Goal: Use online tool/utility: Use online tool/utility

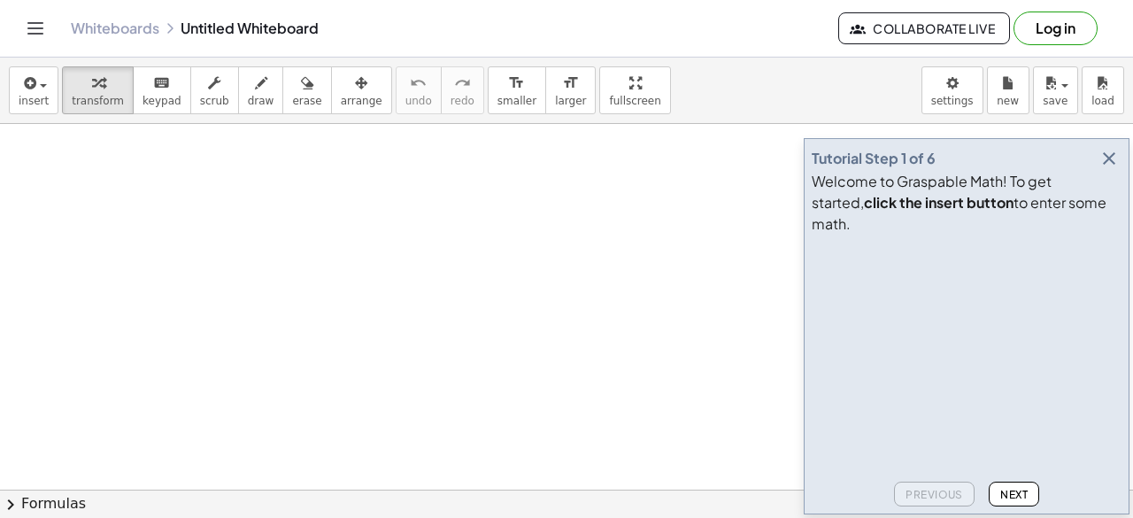
drag, startPoint x: 673, startPoint y: 171, endPoint x: 655, endPoint y: 91, distance: 81.8
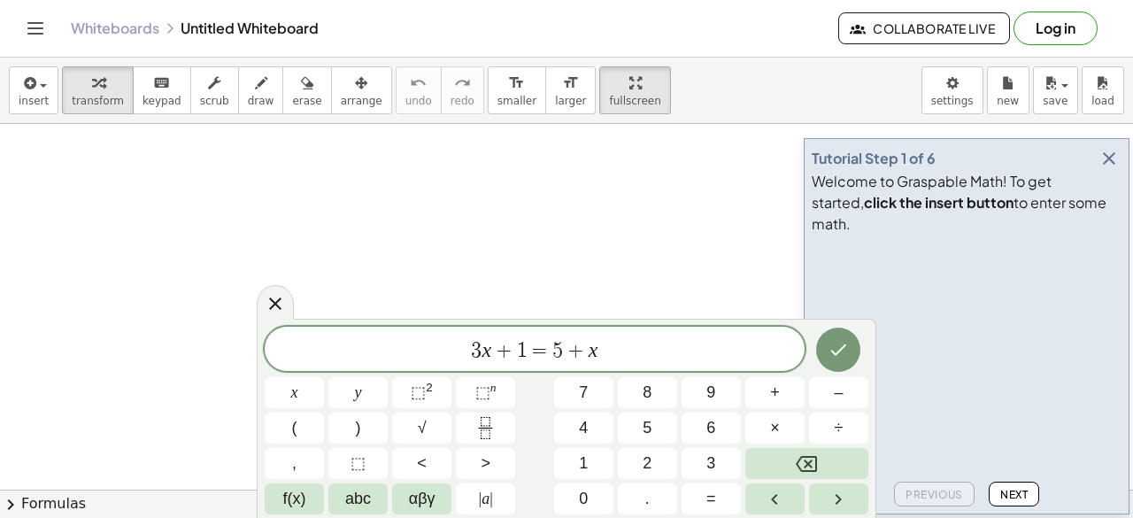
drag, startPoint x: 603, startPoint y: 113, endPoint x: 603, endPoint y: 190, distance: 77.0
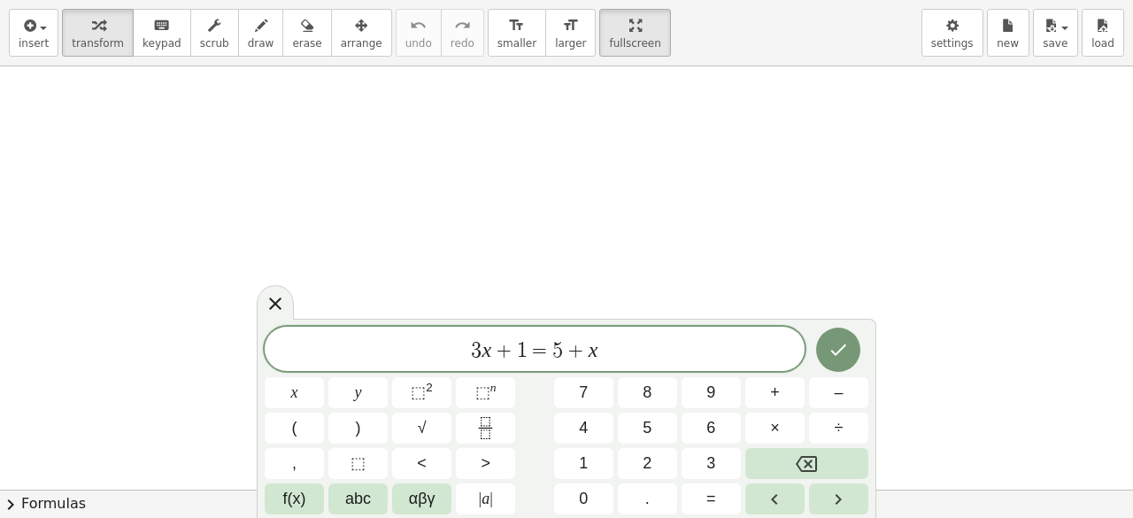
click at [603, 190] on div "insert select one: Math Expression Function Text Youtube Video Graphing Geometr…" at bounding box center [566, 259] width 1133 height 518
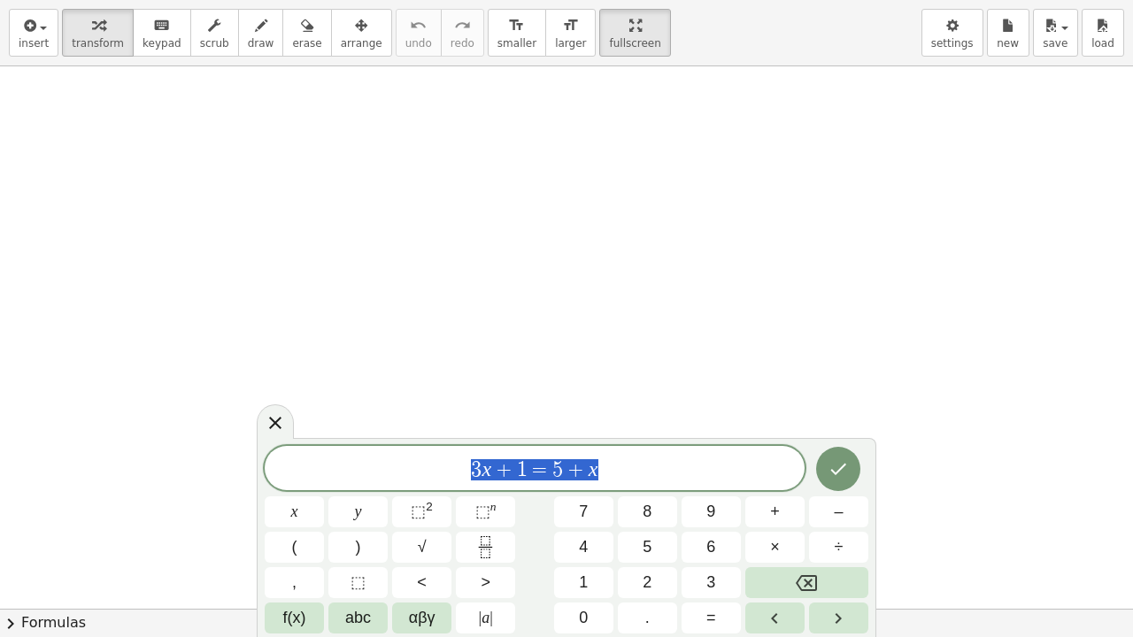
drag, startPoint x: 659, startPoint y: 477, endPoint x: 373, endPoint y: 452, distance: 287.8
click at [373, 452] on div "******** 3 x + 1 = 5 + x" at bounding box center [535, 468] width 540 height 44
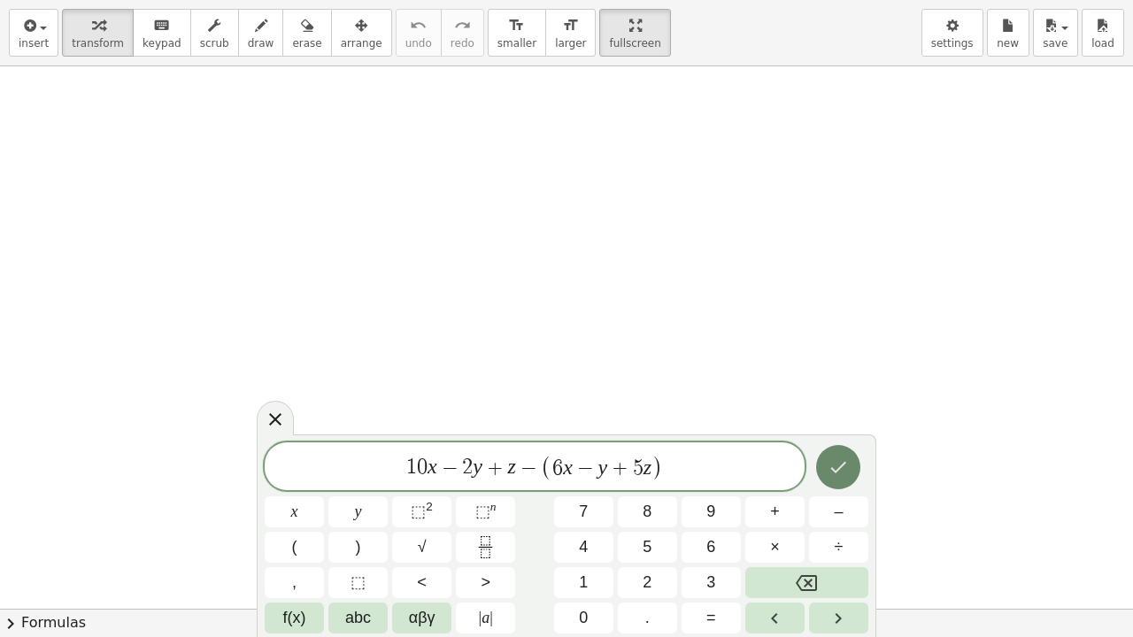
click at [819, 478] on button "Done" at bounding box center [838, 467] width 44 height 44
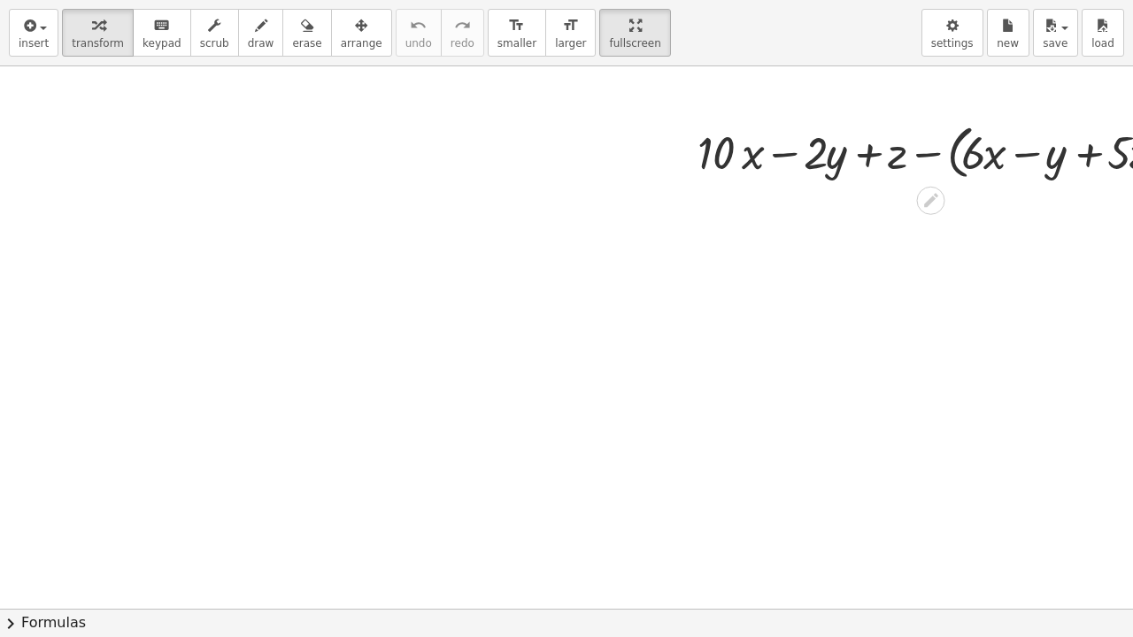
click at [893, 113] on div "+ · 10 · x − · 2 · y + z − ( + · 6 · x − y + · 5 · z )" at bounding box center [939, 151] width 537 height 76
click at [508, 35] on icon "format_size" at bounding box center [516, 25] width 17 height 21
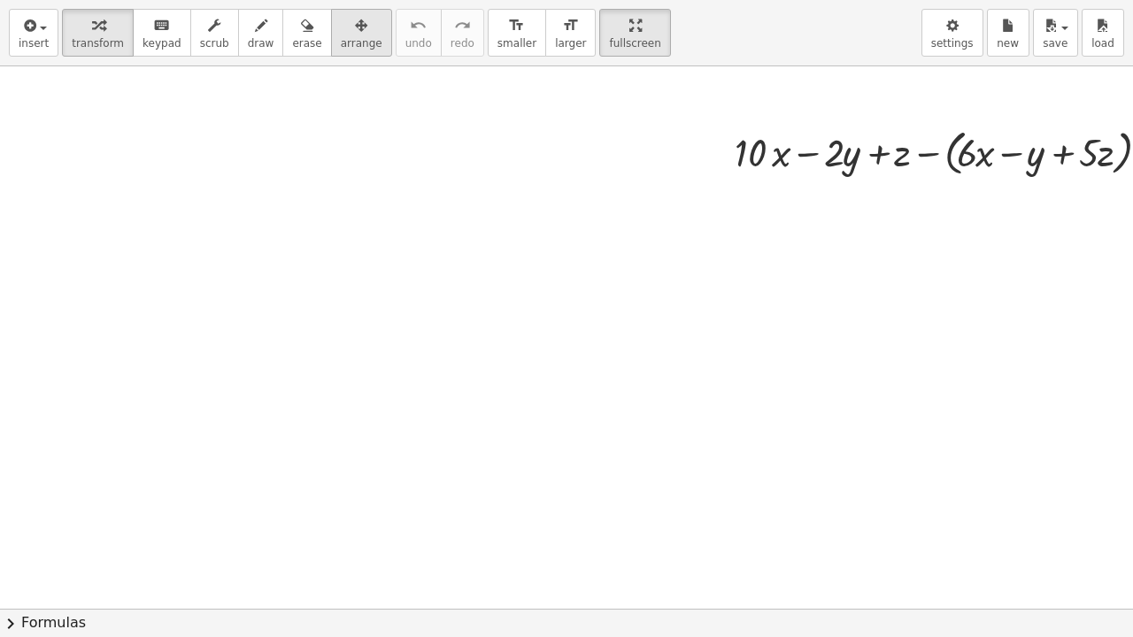
click at [341, 42] on span "arrange" at bounding box center [362, 43] width 42 height 12
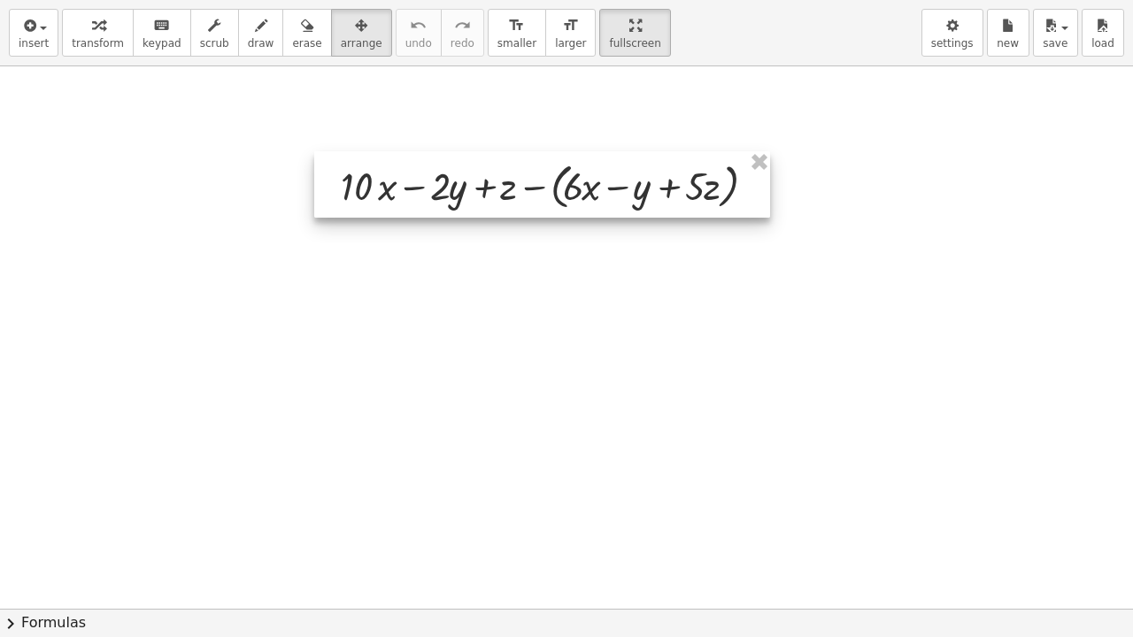
drag, startPoint x: 845, startPoint y: 173, endPoint x: 457, endPoint y: 206, distance: 389.8
click at [457, 206] on div at bounding box center [542, 184] width 456 height 66
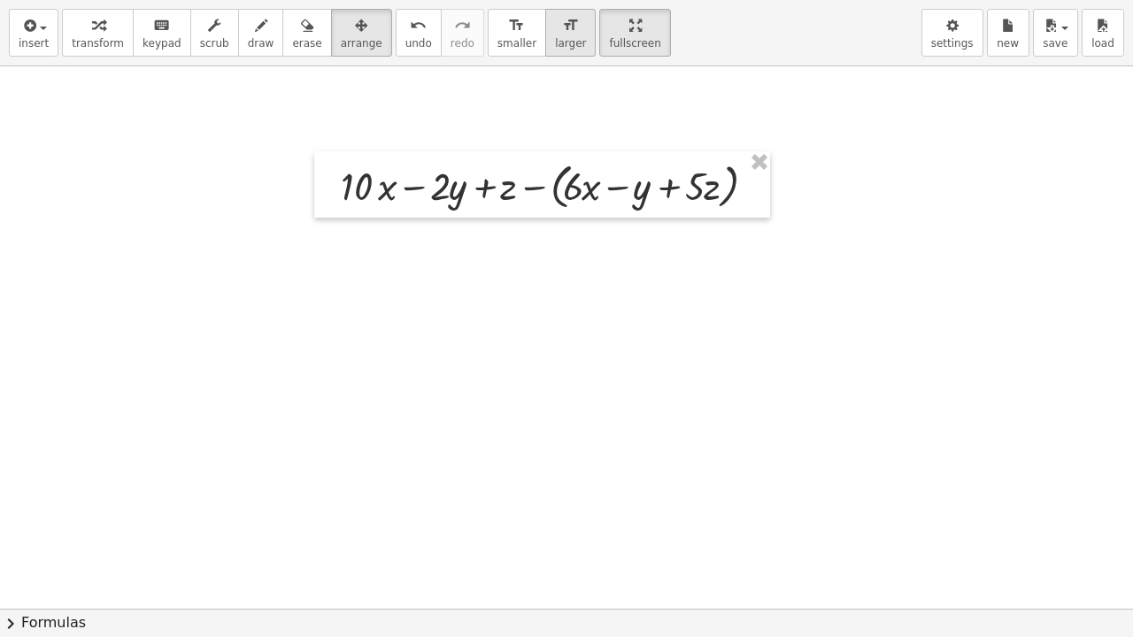
click at [562, 33] on icon "format_size" at bounding box center [570, 25] width 17 height 21
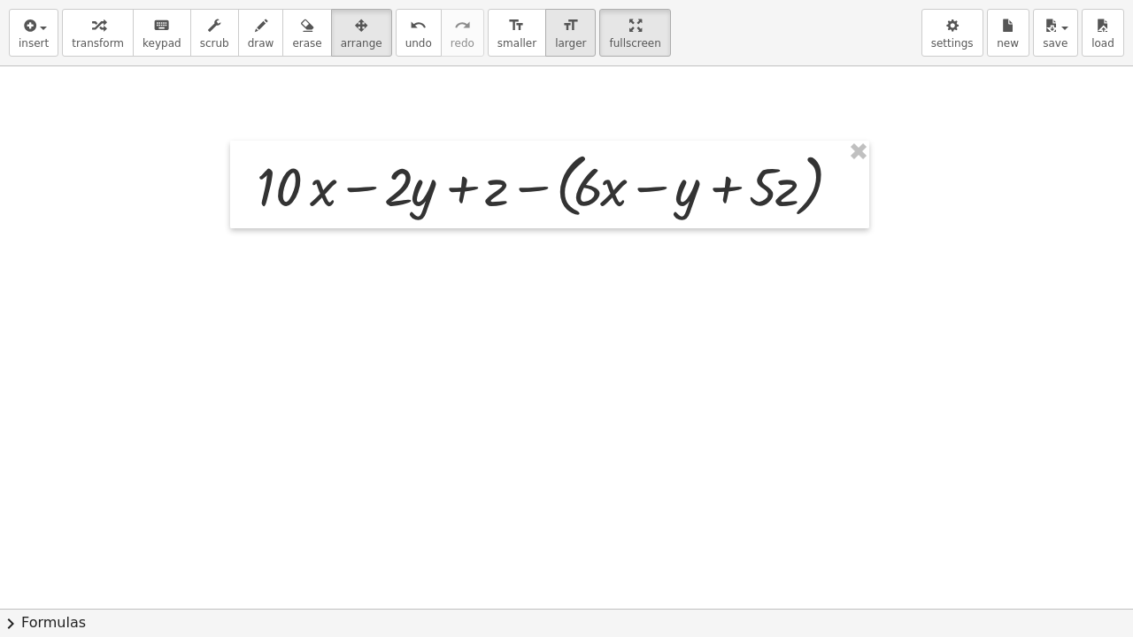
click at [562, 33] on icon "format_size" at bounding box center [570, 25] width 17 height 21
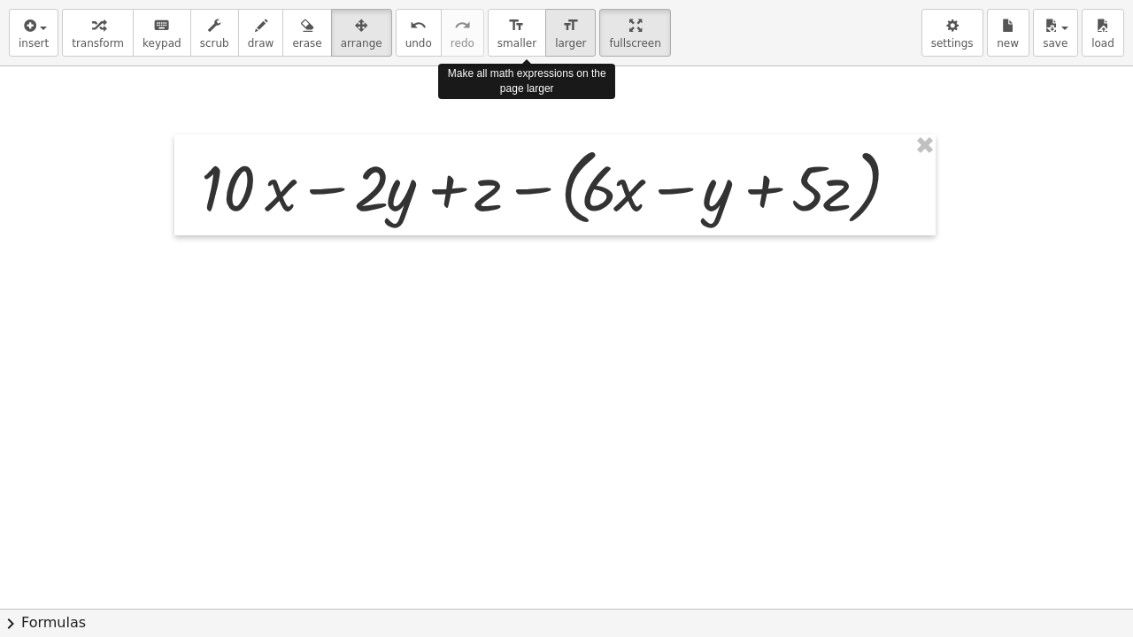
click at [562, 33] on icon "format_size" at bounding box center [570, 25] width 17 height 21
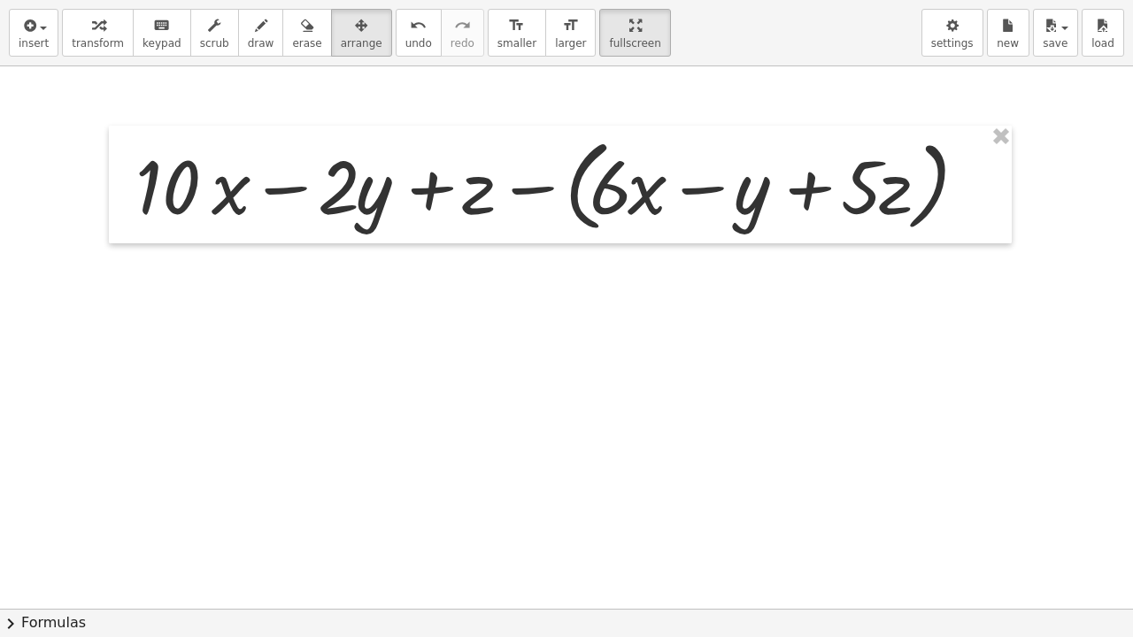
drag, startPoint x: 541, startPoint y: 254, endPoint x: 550, endPoint y: 265, distance: 14.4
click at [550, 265] on div at bounding box center [606, 608] width 1212 height 1085
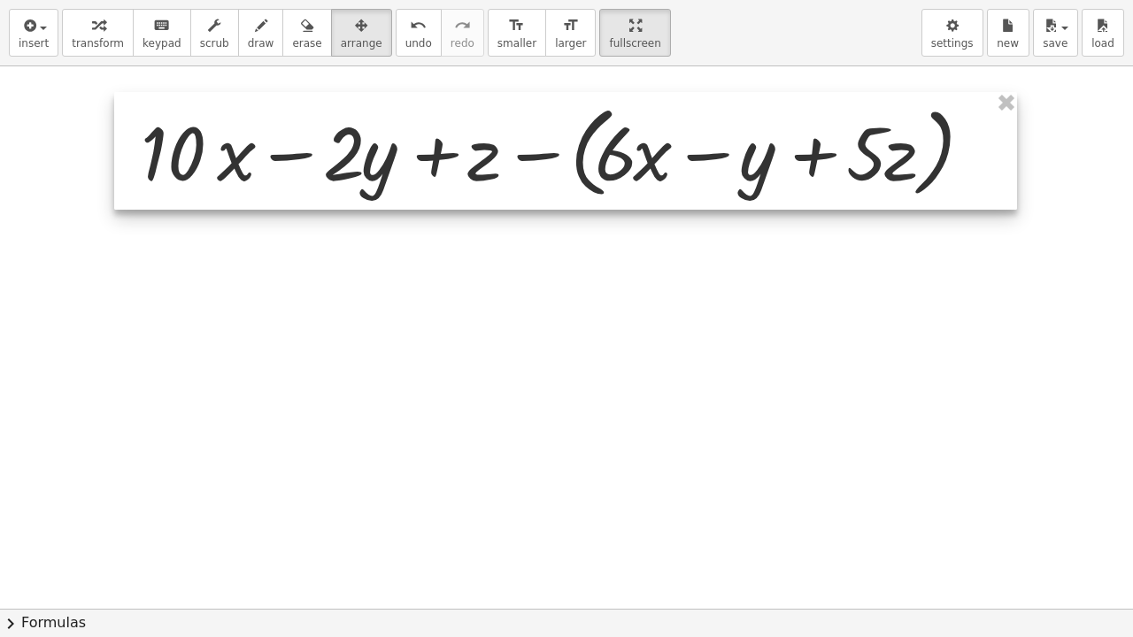
drag, startPoint x: 534, startPoint y: 231, endPoint x: 540, endPoint y: 197, distance: 34.0
click at [540, 197] on div at bounding box center [565, 151] width 903 height 118
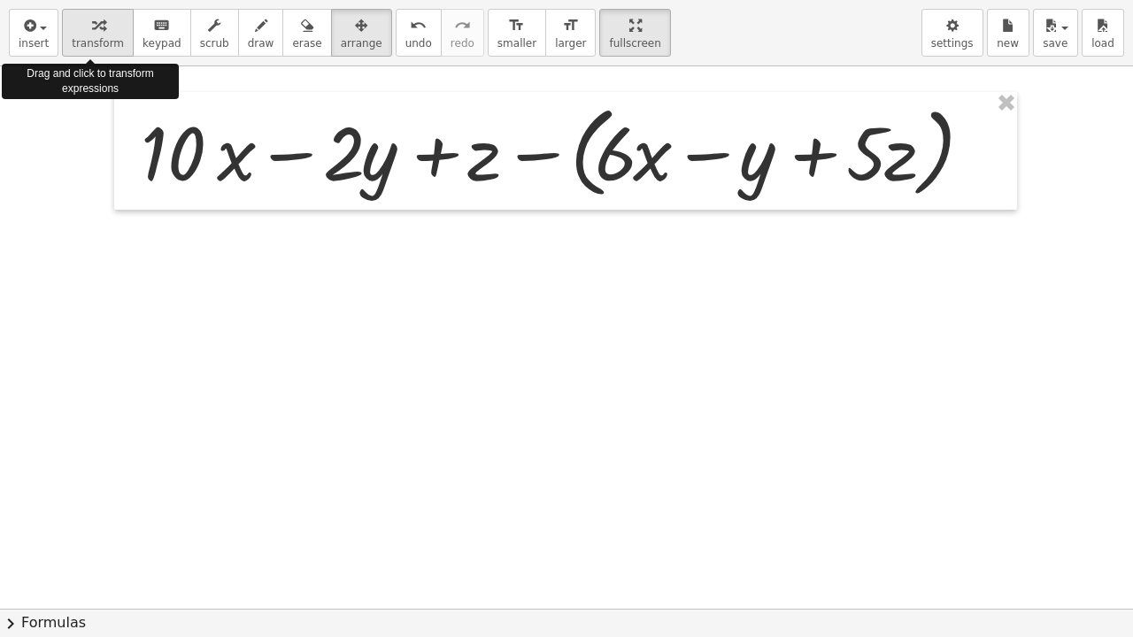
click at [108, 25] on div "button" at bounding box center [98, 24] width 52 height 21
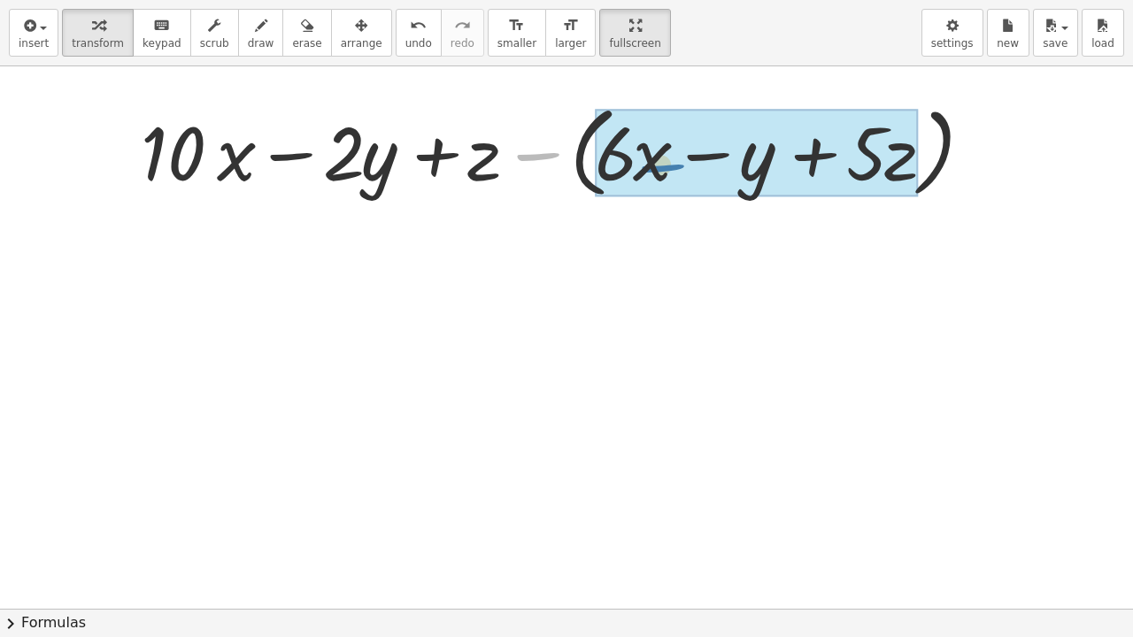
drag, startPoint x: 534, startPoint y: 153, endPoint x: 660, endPoint y: 166, distance: 126.3
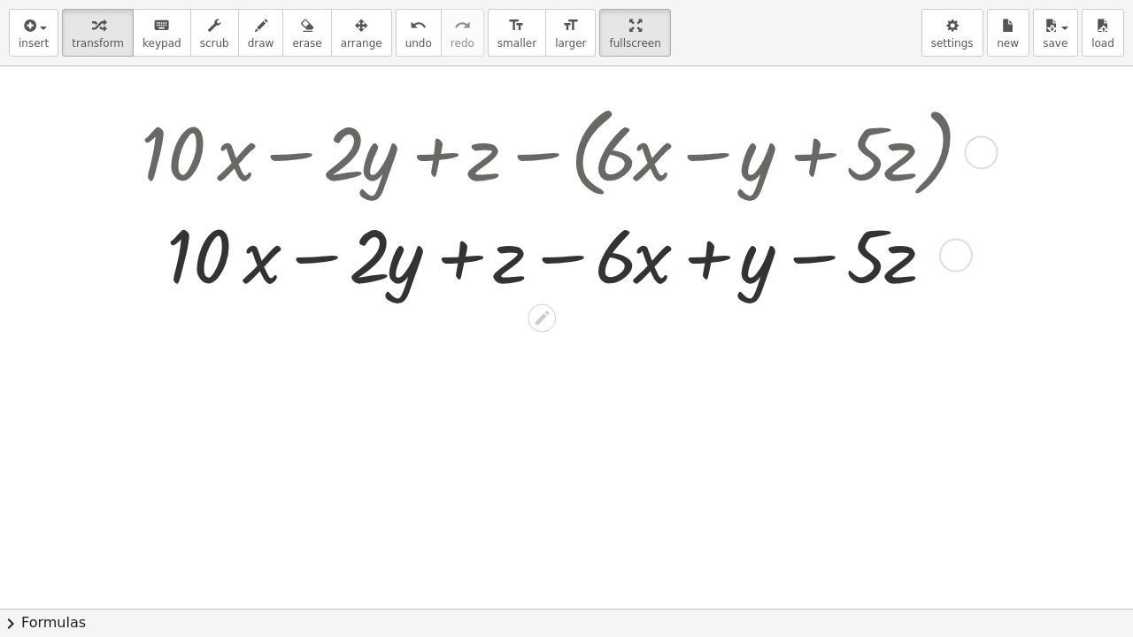
click at [328, 259] on div at bounding box center [557, 253] width 850 height 97
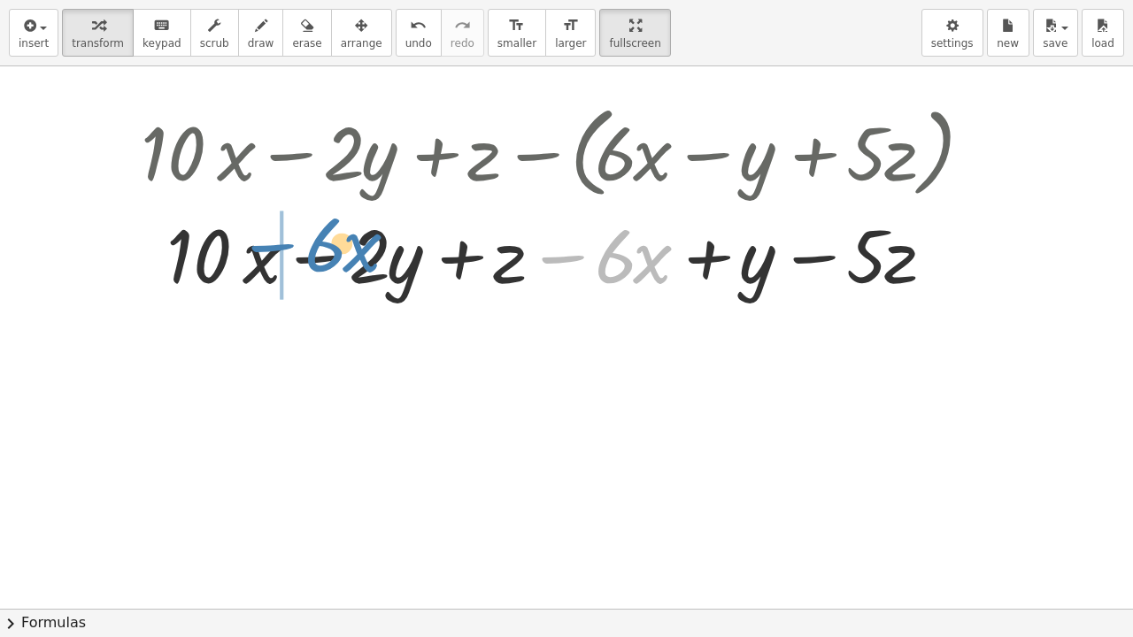
drag, startPoint x: 579, startPoint y: 255, endPoint x: 294, endPoint y: 246, distance: 285.1
click at [294, 246] on div at bounding box center [557, 253] width 850 height 97
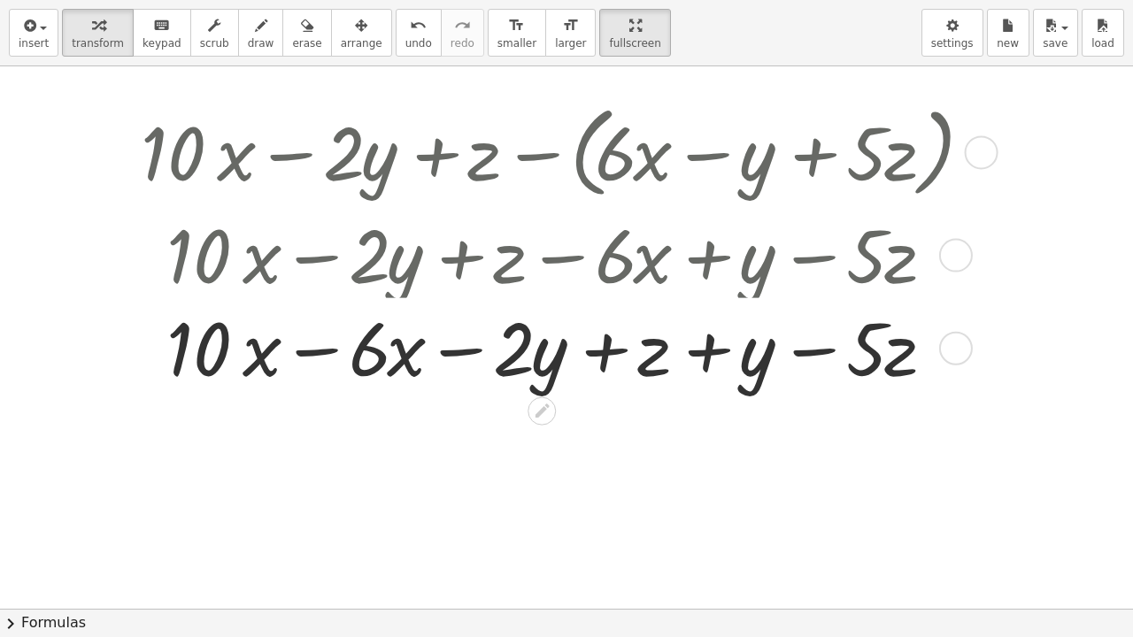
click at [312, 267] on div at bounding box center [557, 253] width 850 height 97
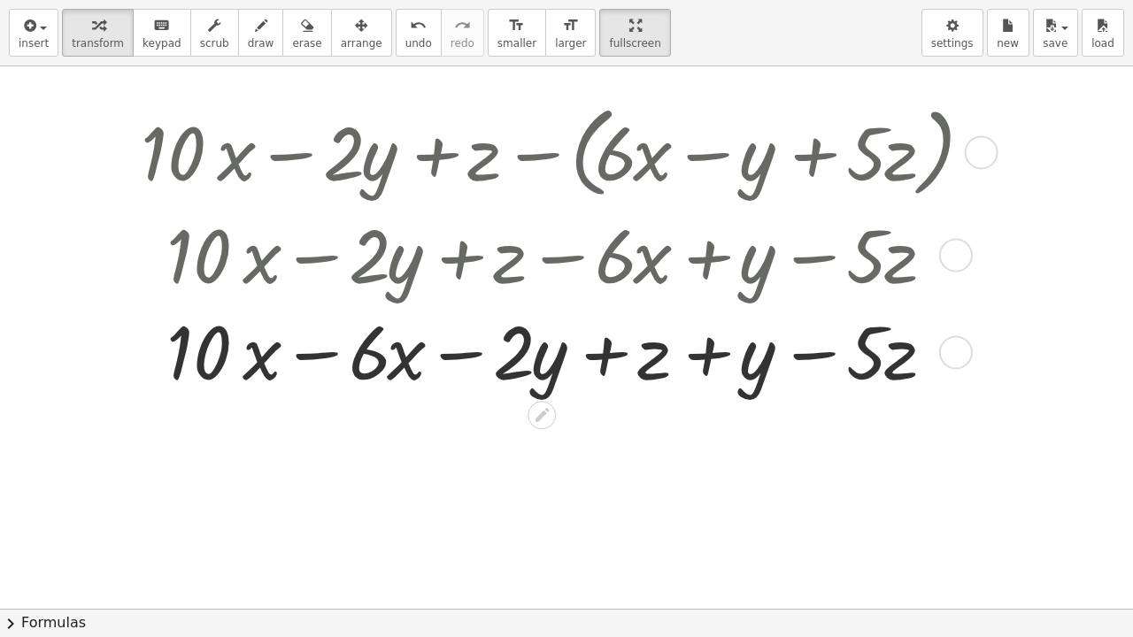
drag, startPoint x: 313, startPoint y: 337, endPoint x: 325, endPoint y: 344, distance: 13.5
click at [325, 344] on div at bounding box center [557, 350] width 850 height 97
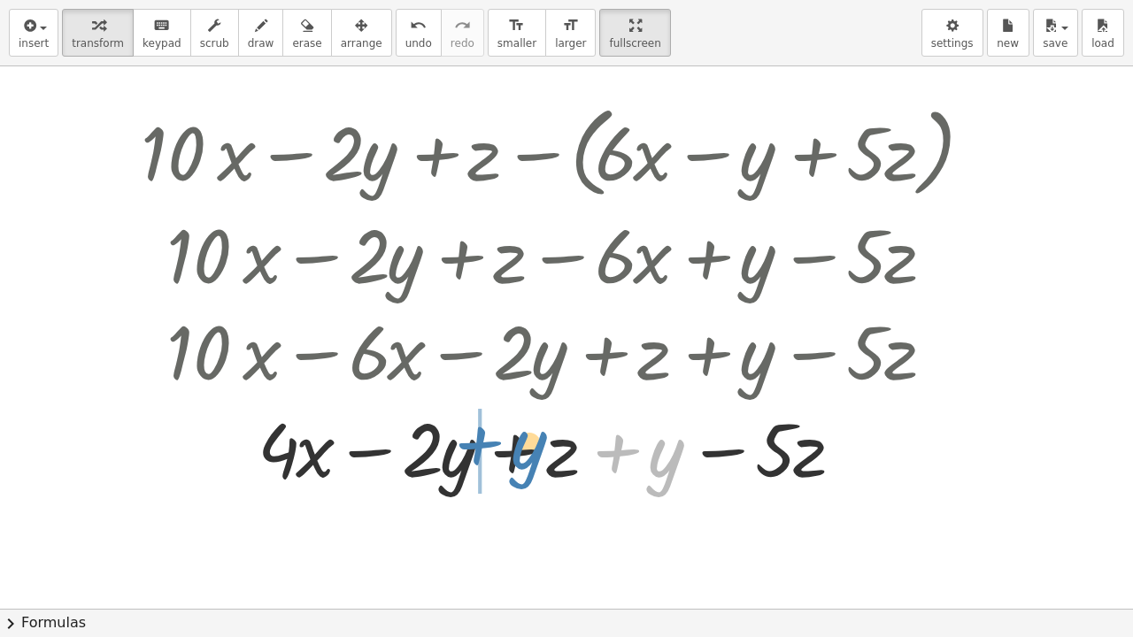
drag, startPoint x: 612, startPoint y: 454, endPoint x: 477, endPoint y: 449, distance: 135.5
click at [477, 449] on div at bounding box center [557, 447] width 850 height 97
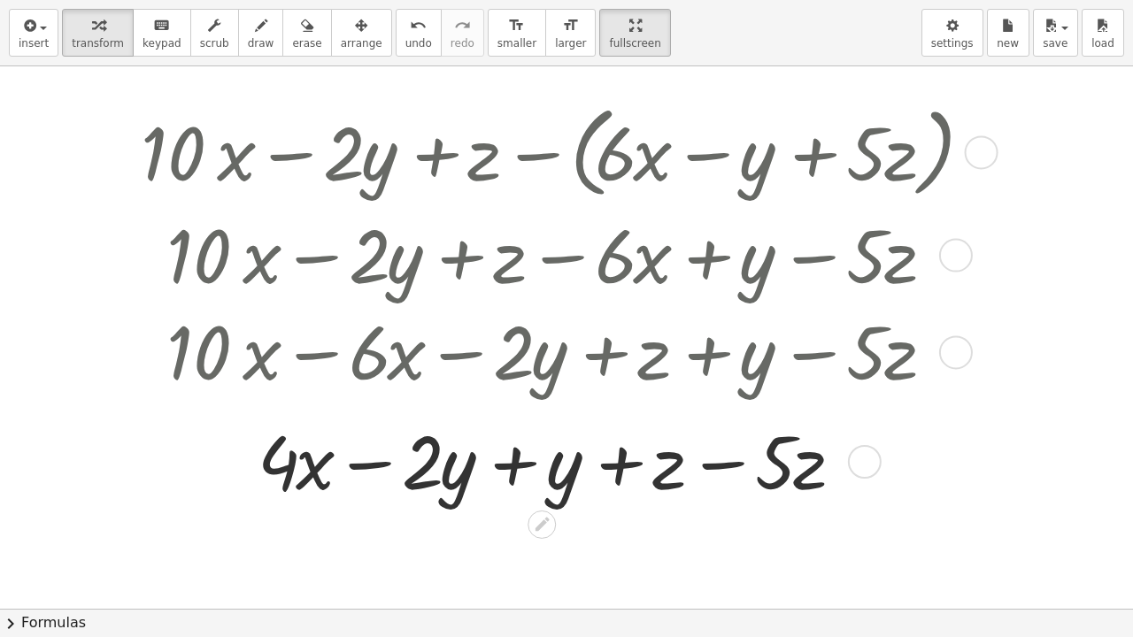
click at [522, 456] on div at bounding box center [557, 447] width 850 height 97
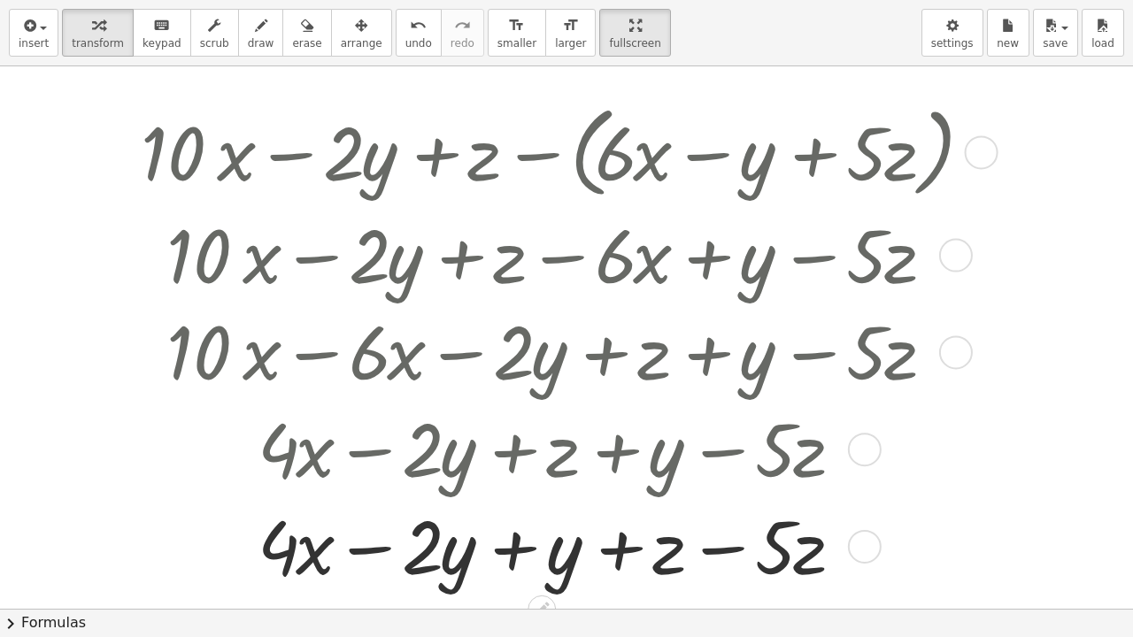
click at [519, 517] on div at bounding box center [557, 544] width 850 height 97
click at [521, 517] on div at bounding box center [557, 544] width 850 height 97
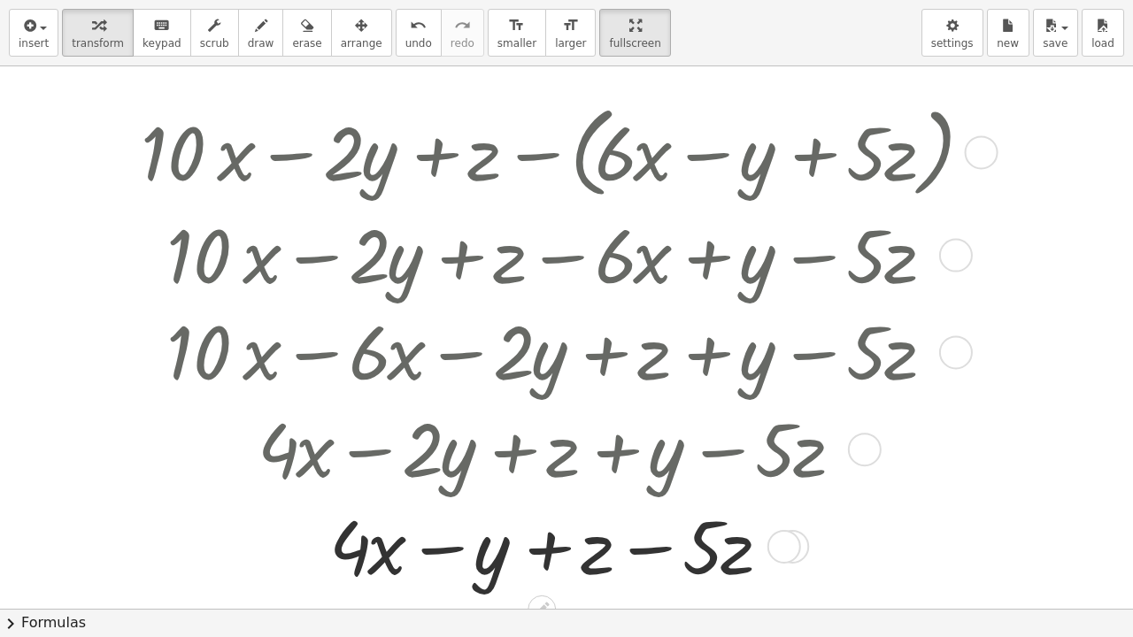
click at [627, 517] on div at bounding box center [557, 544] width 850 height 97
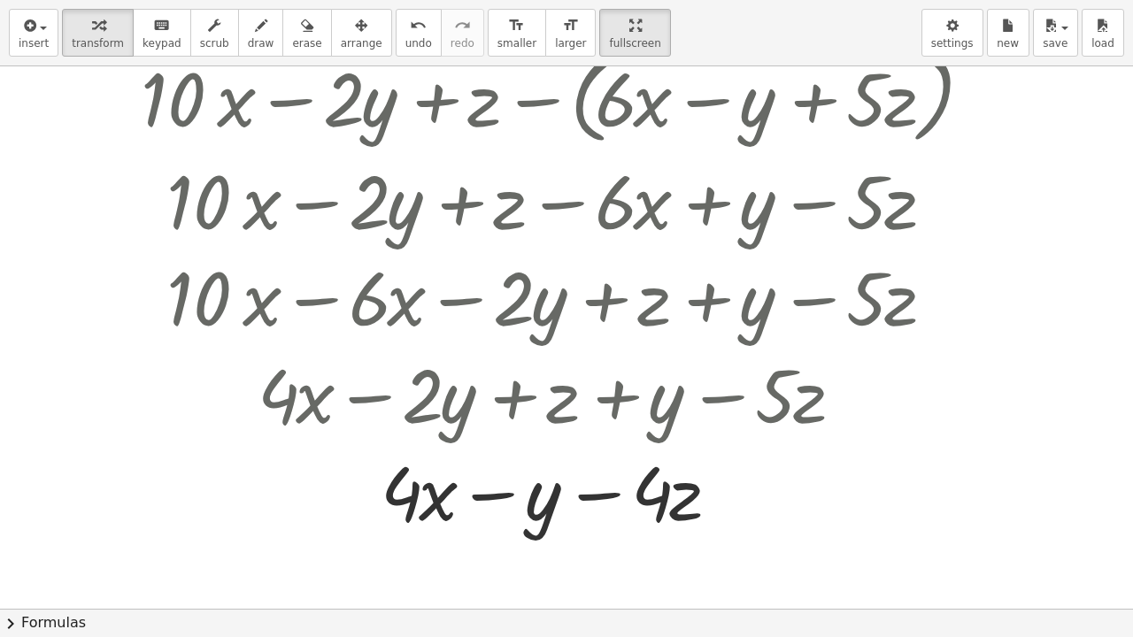
scroll to position [58, 0]
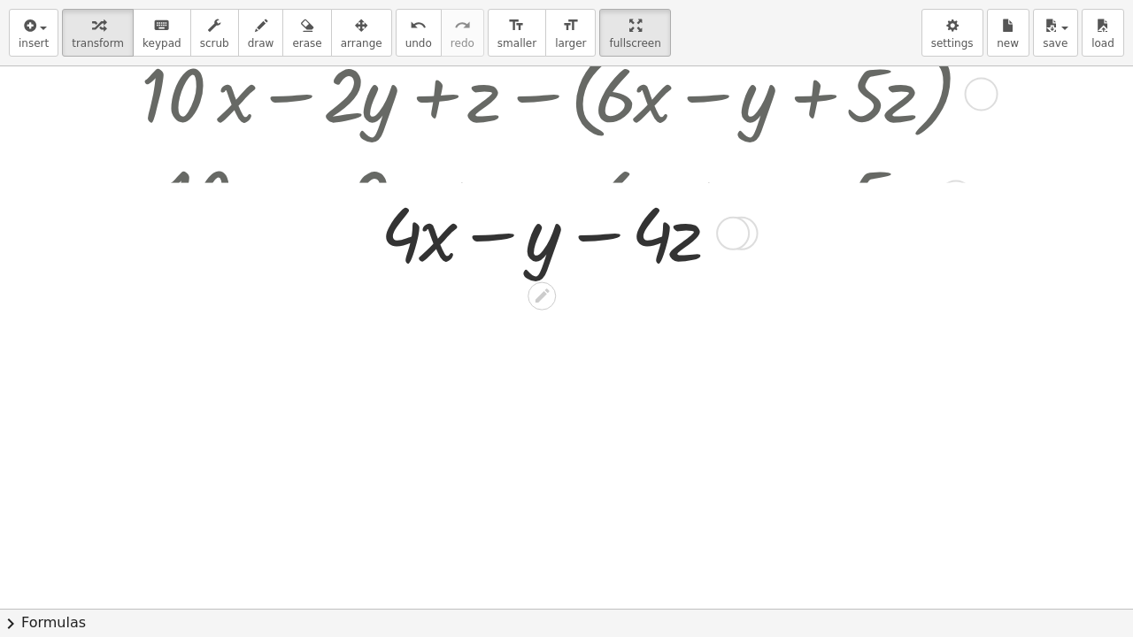
drag, startPoint x: 725, startPoint y: 483, endPoint x: 742, endPoint y: 229, distance: 254.6
click at [742, 229] on div at bounding box center [733, 234] width 34 height 34
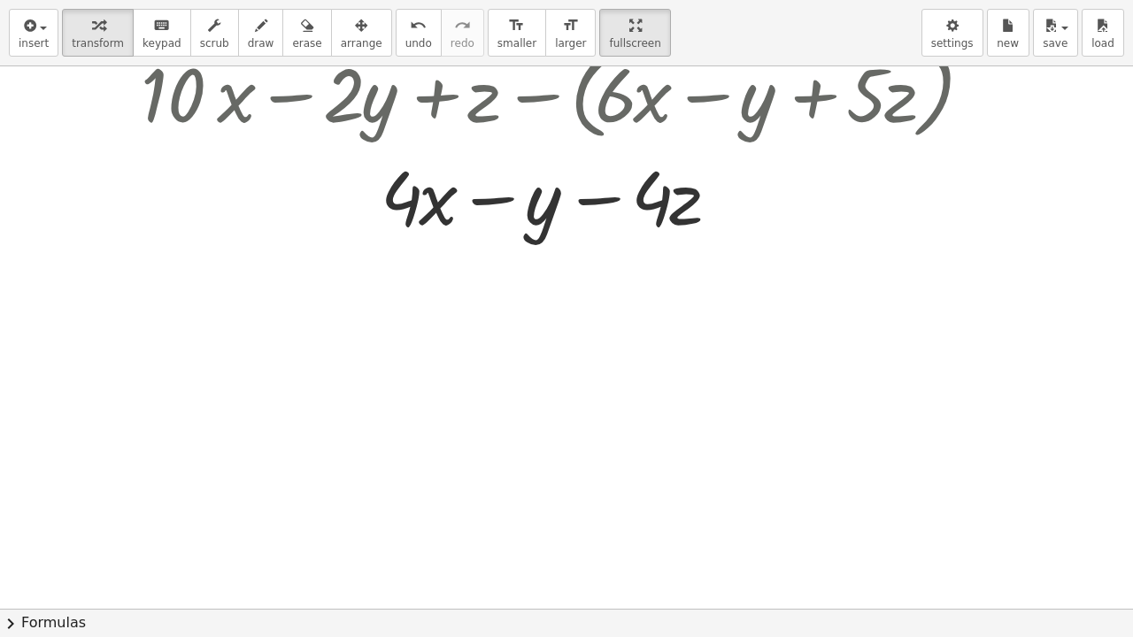
click at [588, 72] on div at bounding box center [557, 92] width 850 height 109
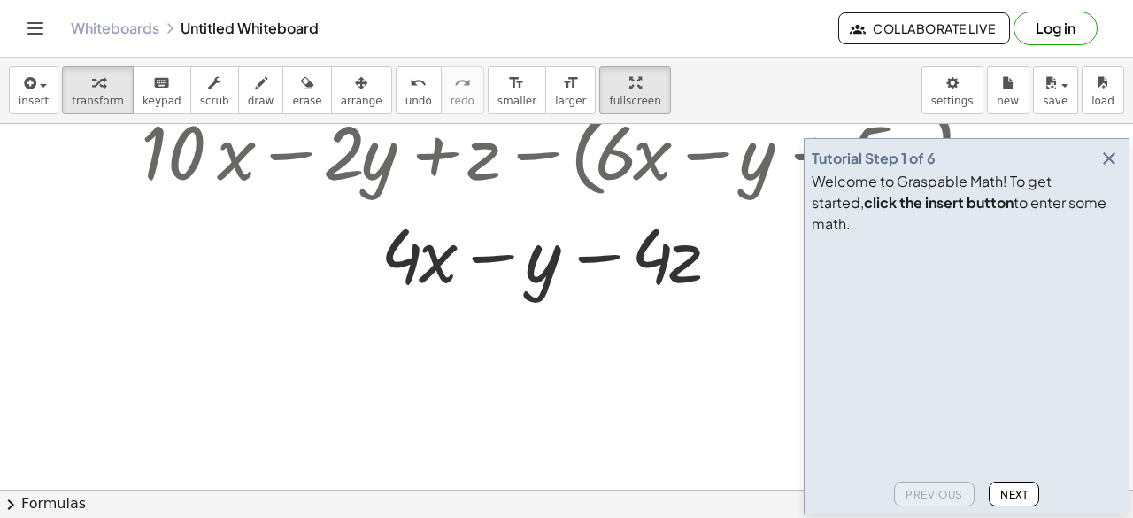
click at [1101, 169] on icon "button" at bounding box center [1108, 158] width 21 height 21
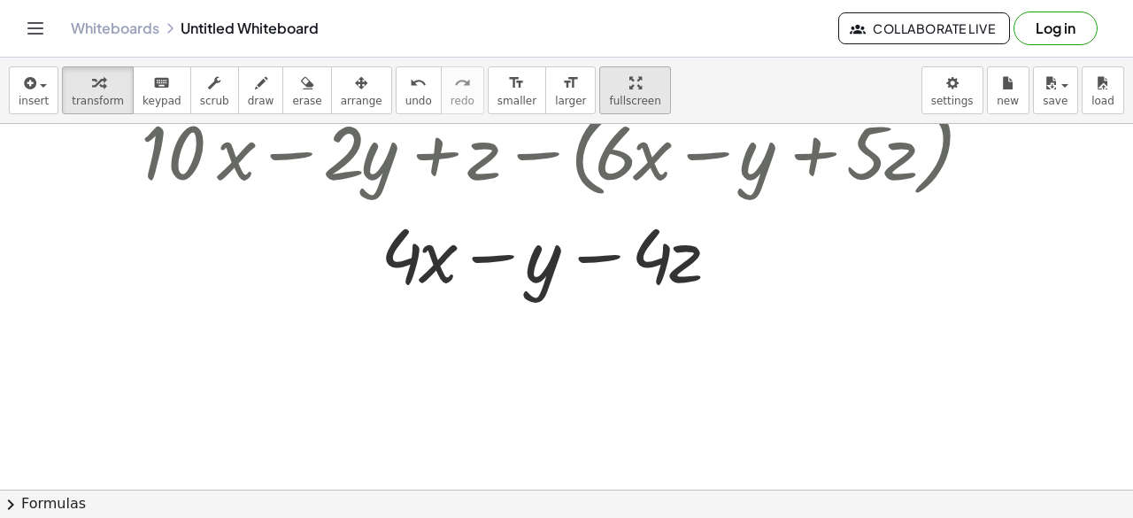
click at [609, 96] on span "fullscreen" at bounding box center [634, 101] width 51 height 12
drag, startPoint x: 599, startPoint y: 91, endPoint x: 599, endPoint y: 168, distance: 77.0
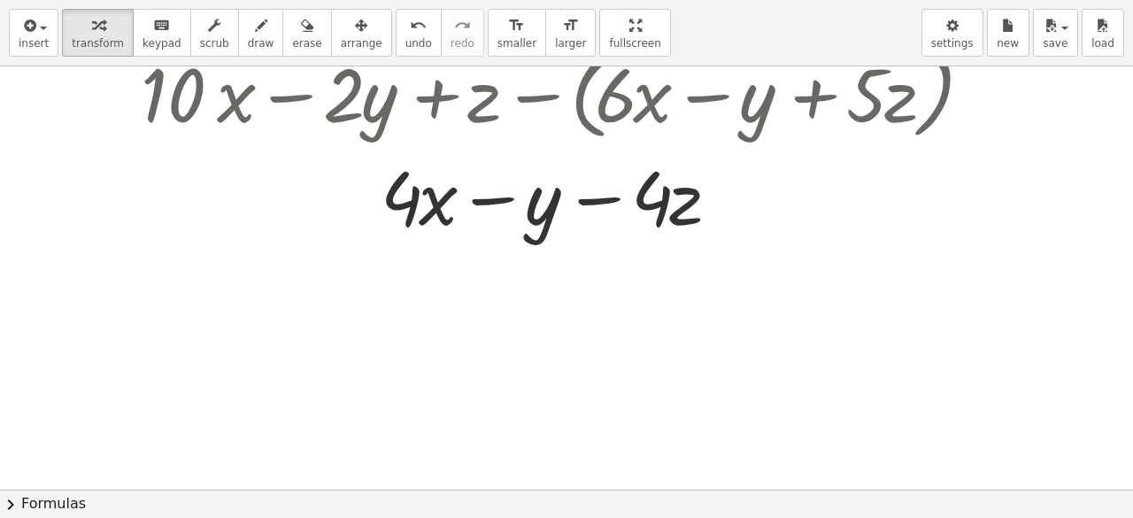
click at [599, 168] on div "insert select one: Math Expression Function Text Youtube Video Graphing Geometr…" at bounding box center [566, 259] width 1133 height 518
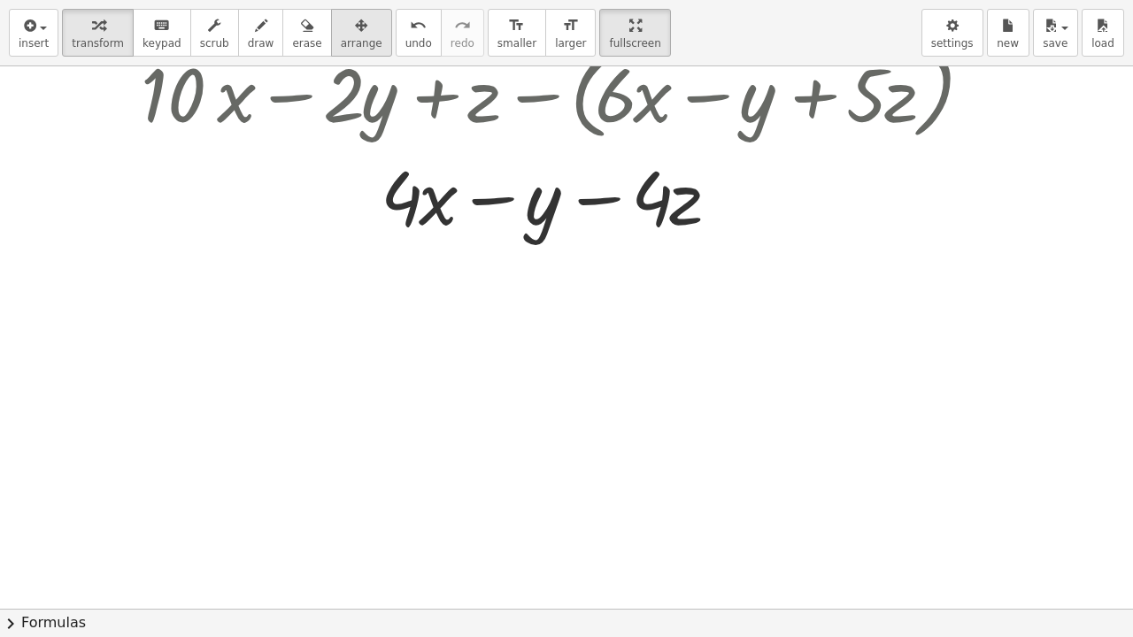
click at [355, 35] on button "arrange" at bounding box center [361, 33] width 61 height 48
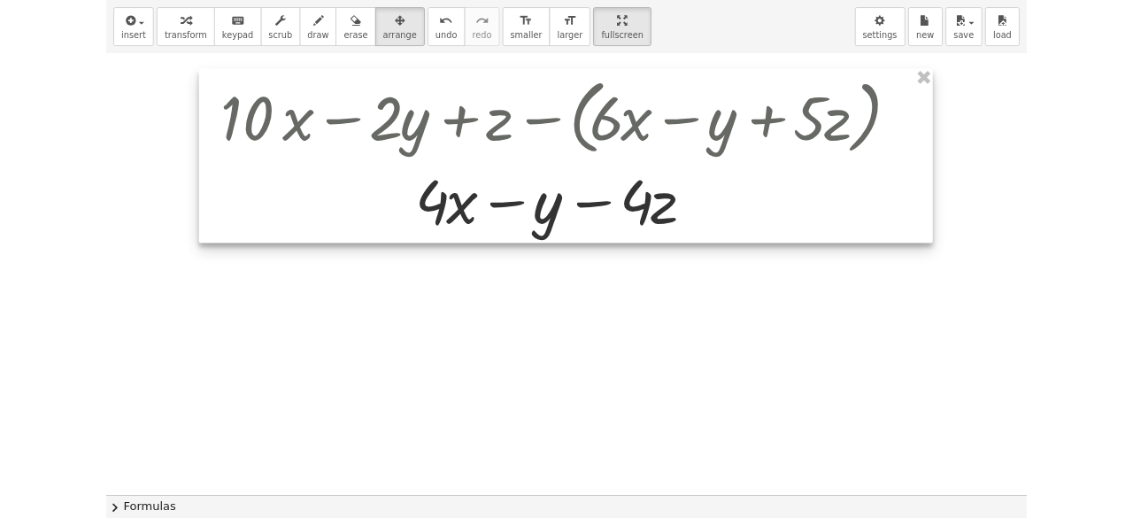
scroll to position [0, 0]
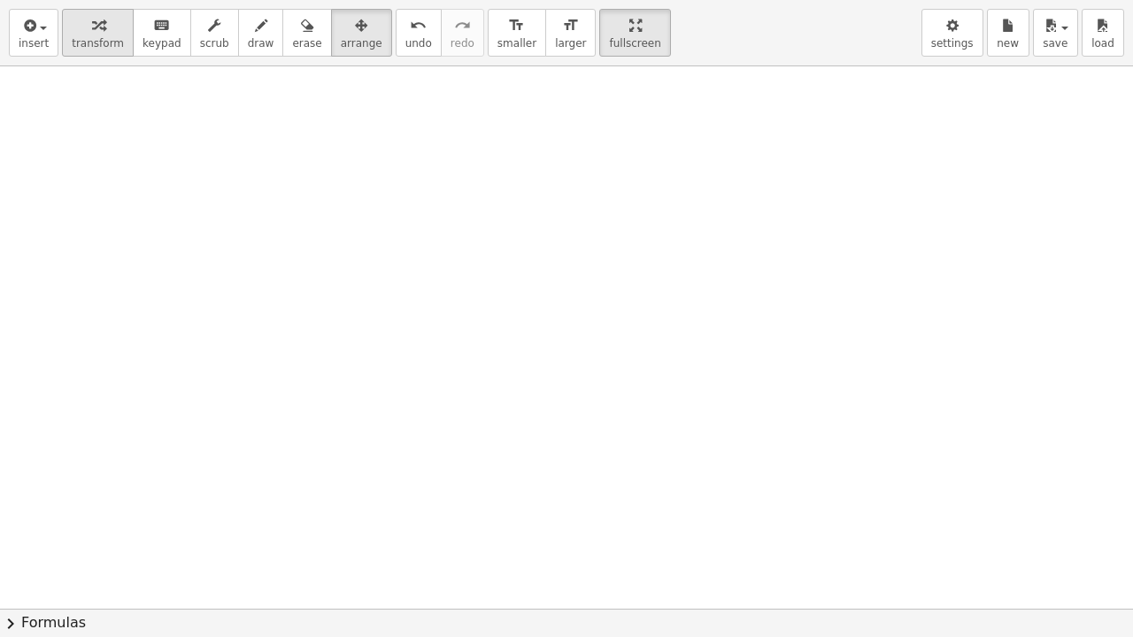
click at [93, 22] on icon "button" at bounding box center [98, 25] width 12 height 21
click at [18, 33] on button "insert" at bounding box center [34, 33] width 50 height 48
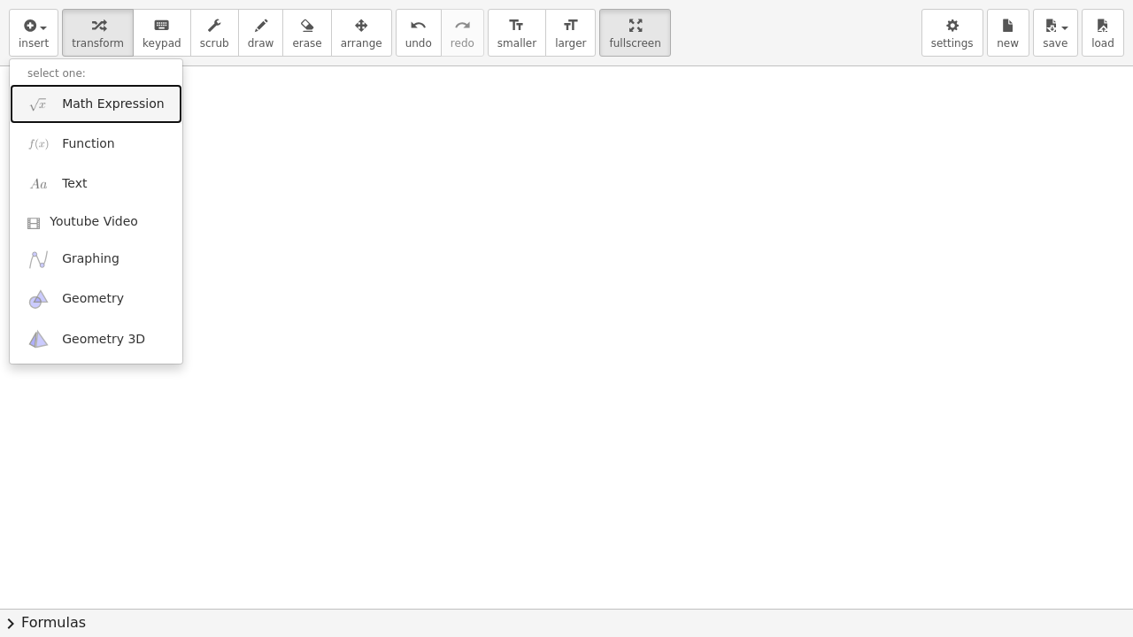
click at [114, 109] on span "Math Expression" at bounding box center [113, 105] width 102 height 18
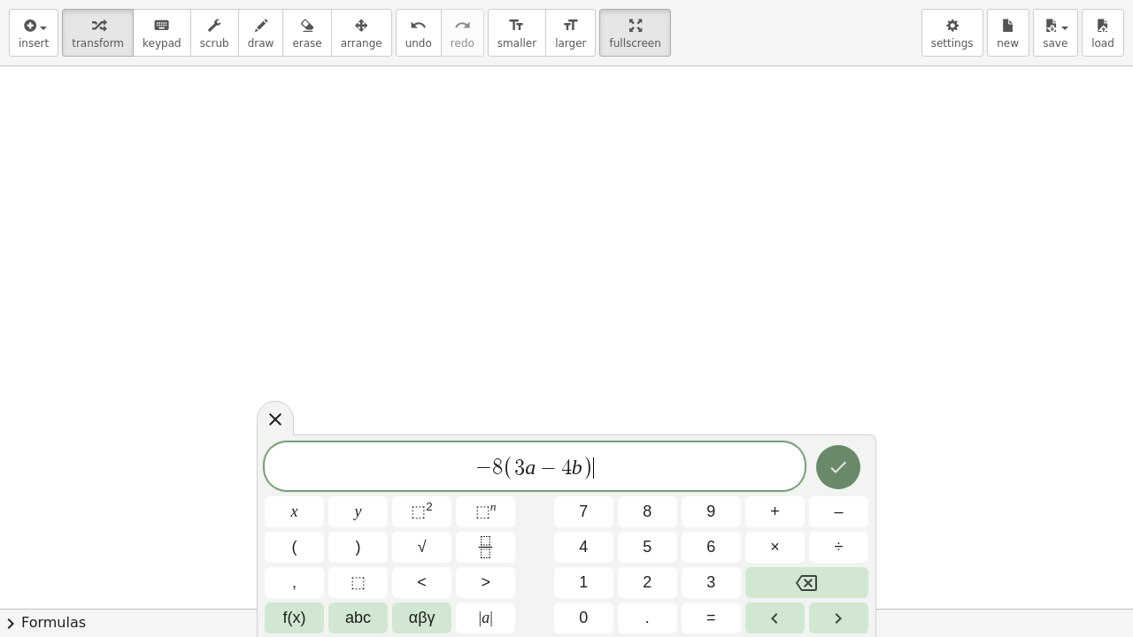
click at [850, 457] on button "Done" at bounding box center [838, 467] width 44 height 44
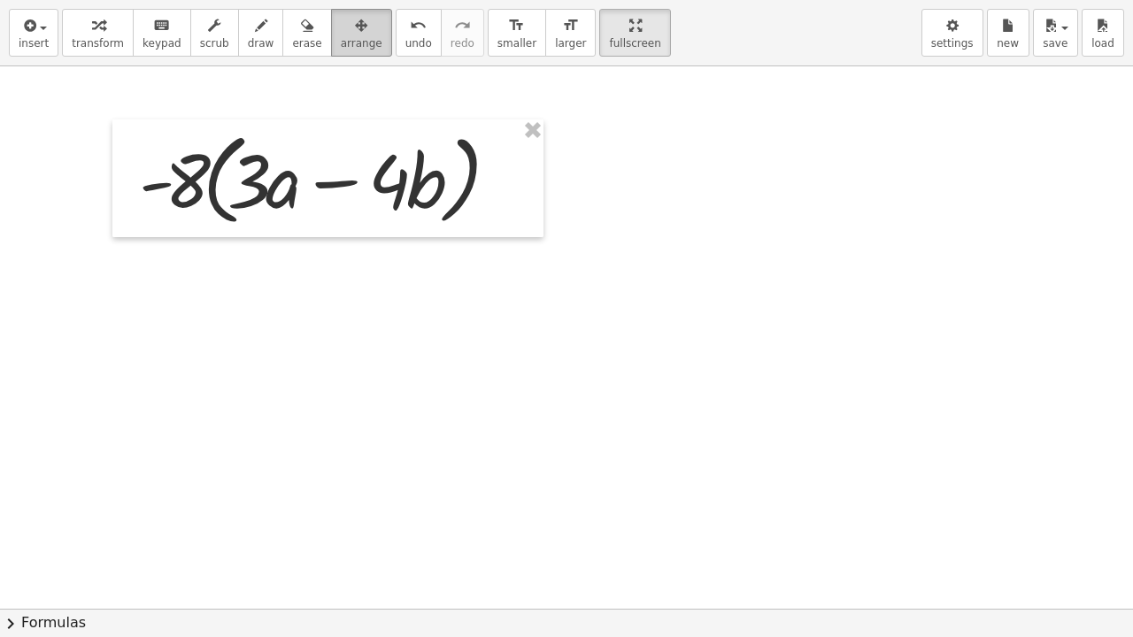
click at [350, 38] on button "arrange" at bounding box center [361, 33] width 61 height 48
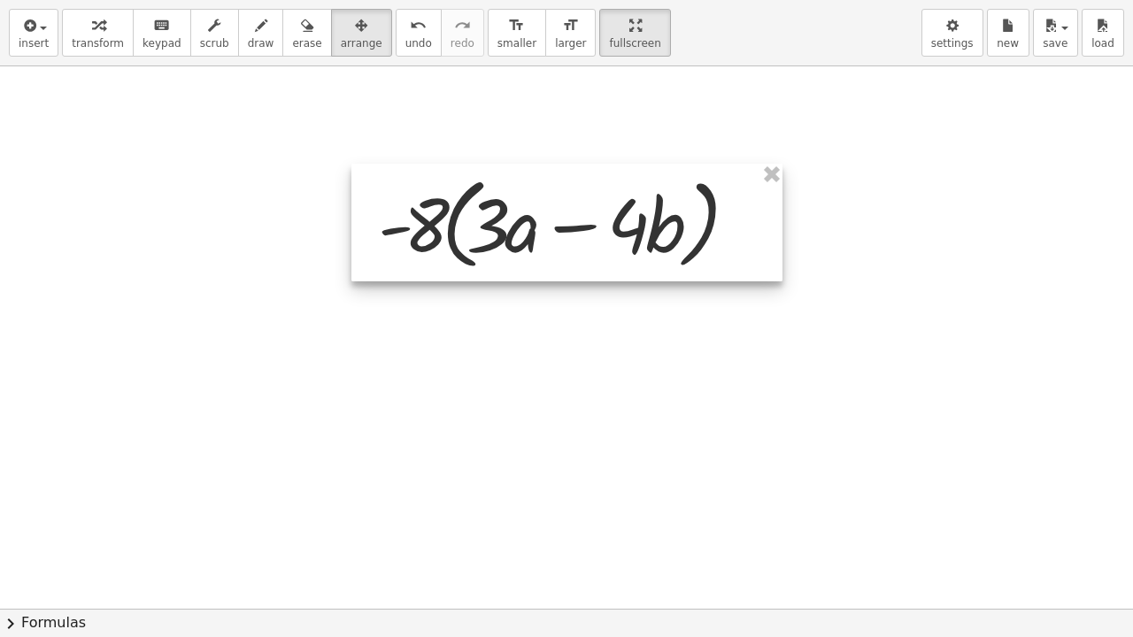
drag, startPoint x: 380, startPoint y: 188, endPoint x: 627, endPoint y: 232, distance: 250.8
click at [627, 232] on div at bounding box center [566, 223] width 431 height 118
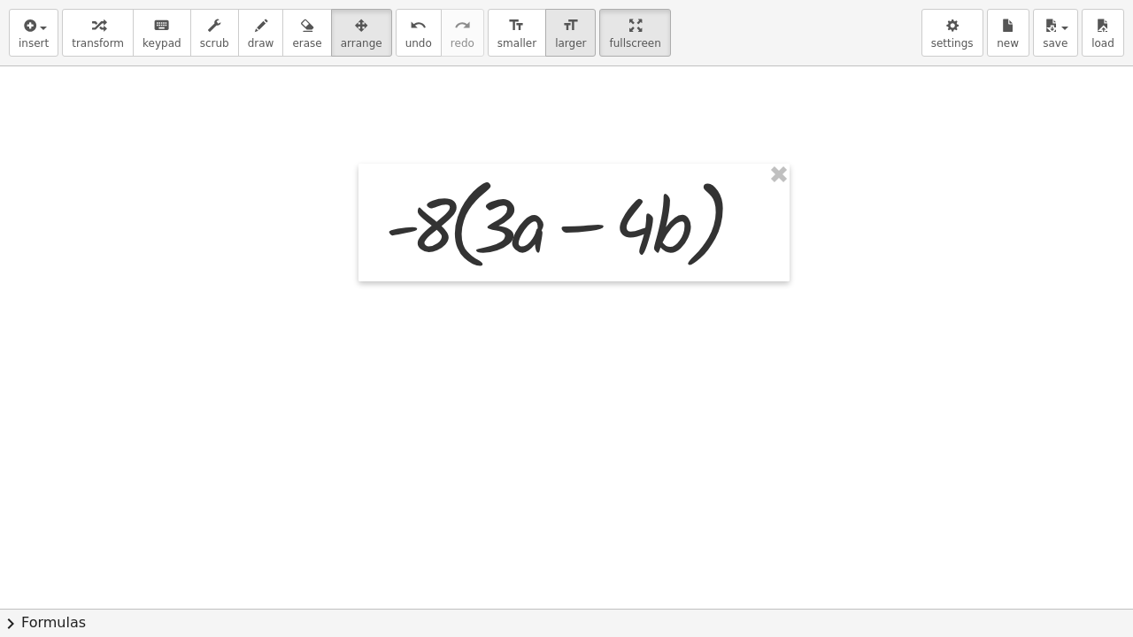
click at [555, 48] on span "larger" at bounding box center [570, 43] width 31 height 12
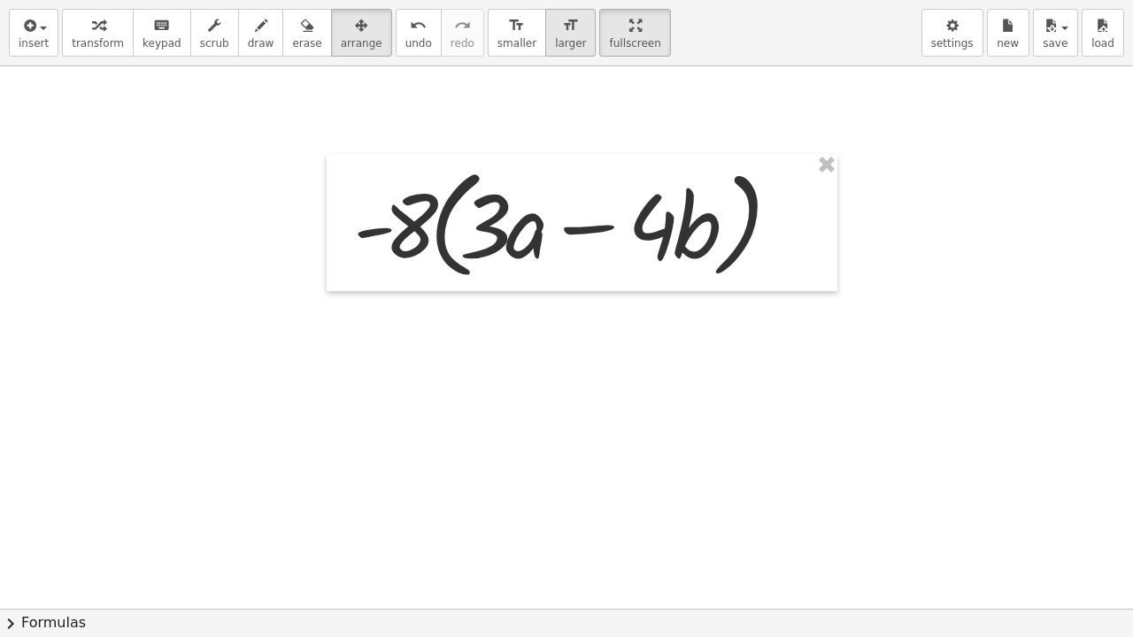
click at [555, 48] on span "larger" at bounding box center [570, 43] width 31 height 12
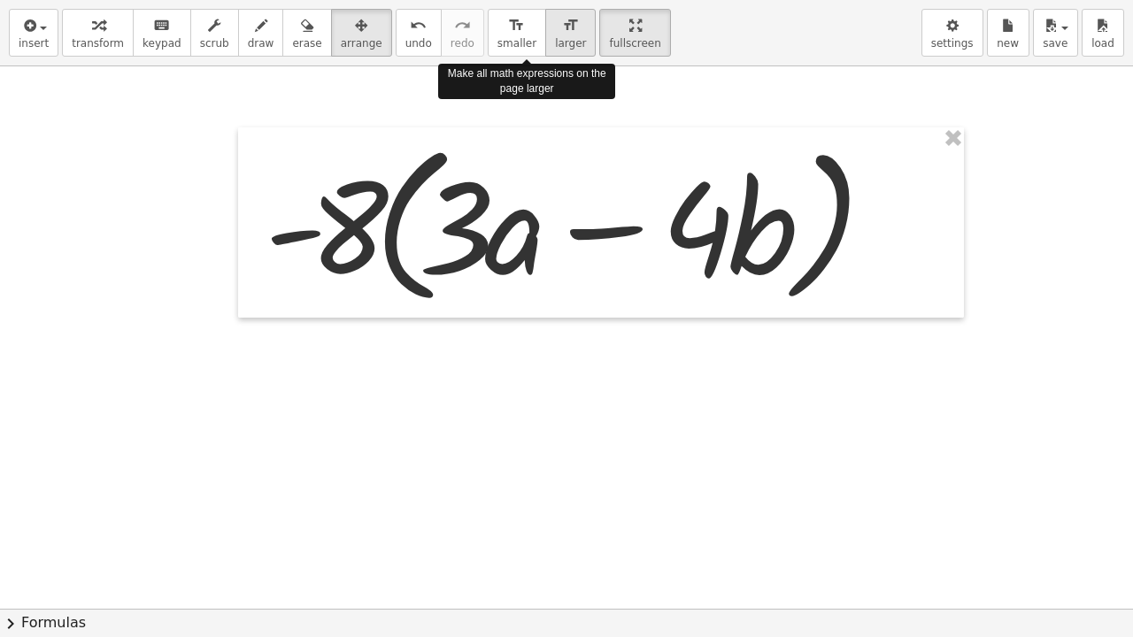
click at [555, 48] on span "larger" at bounding box center [570, 43] width 31 height 12
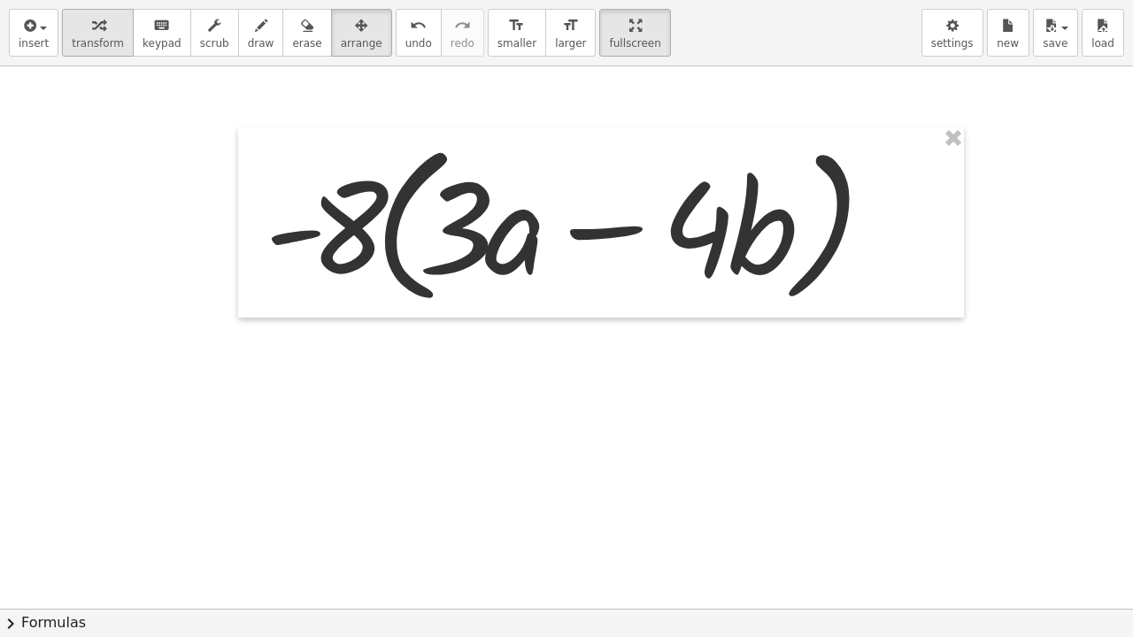
click at [104, 38] on span "transform" at bounding box center [98, 43] width 52 height 12
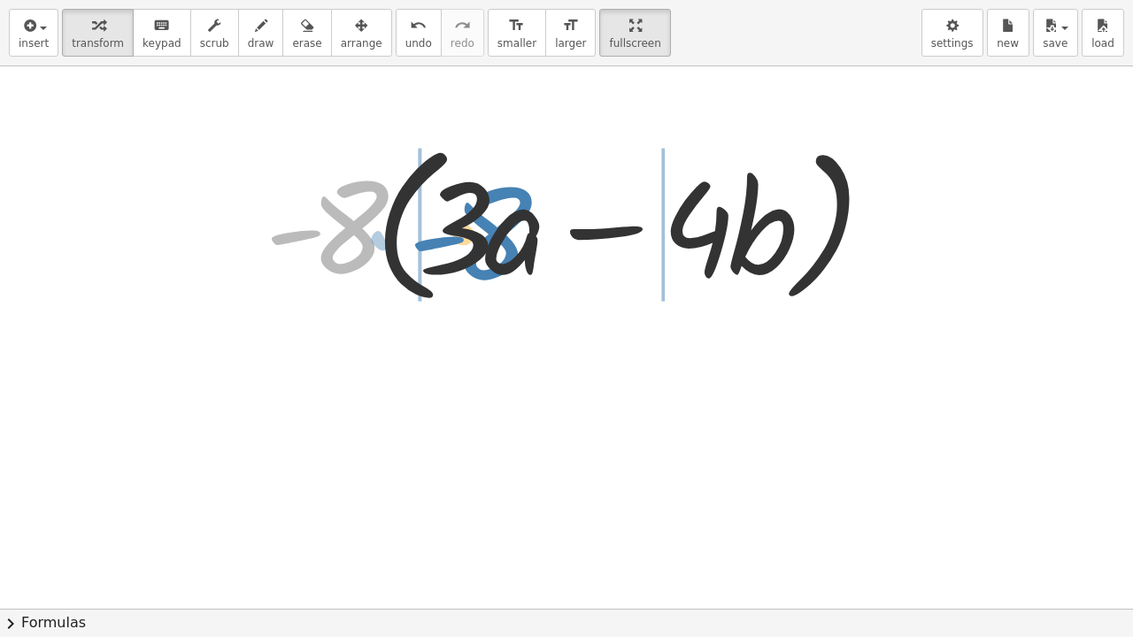
drag, startPoint x: 342, startPoint y: 235, endPoint x: 485, endPoint y: 242, distance: 143.5
click at [485, 242] on div at bounding box center [566, 222] width 621 height 181
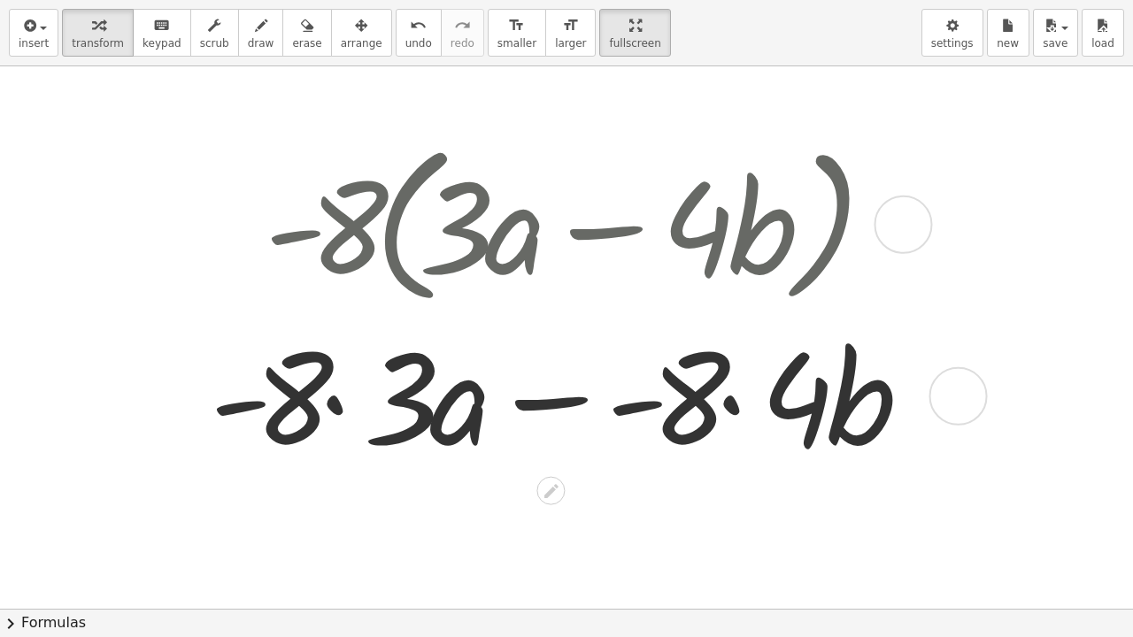
click at [338, 404] on div at bounding box center [566, 394] width 731 height 162
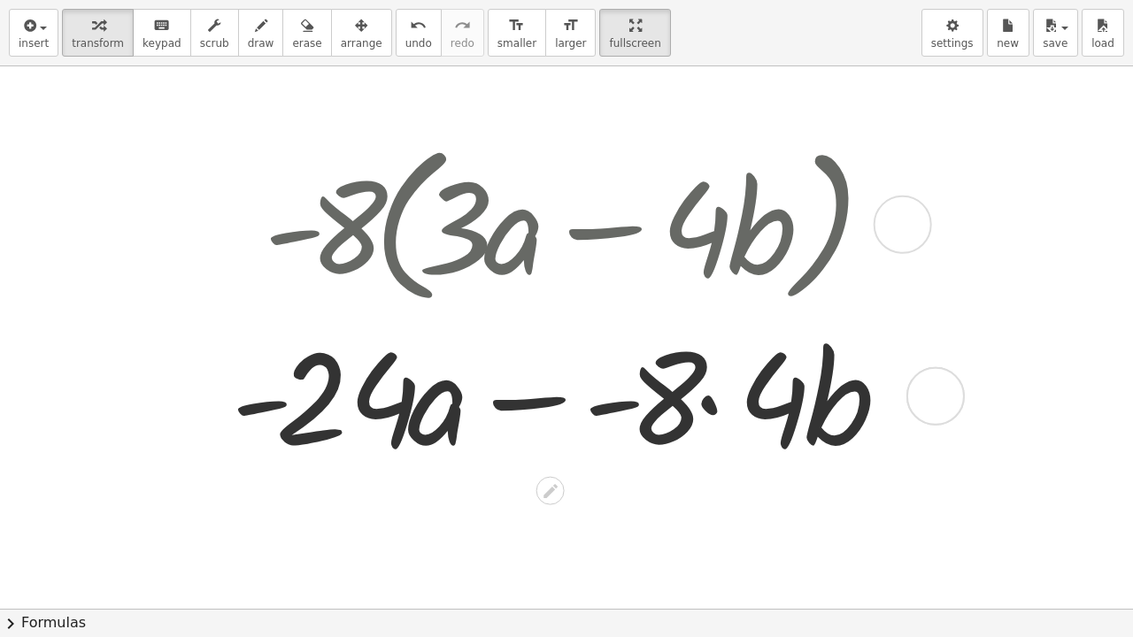
click at [704, 403] on div at bounding box center [565, 394] width 687 height 162
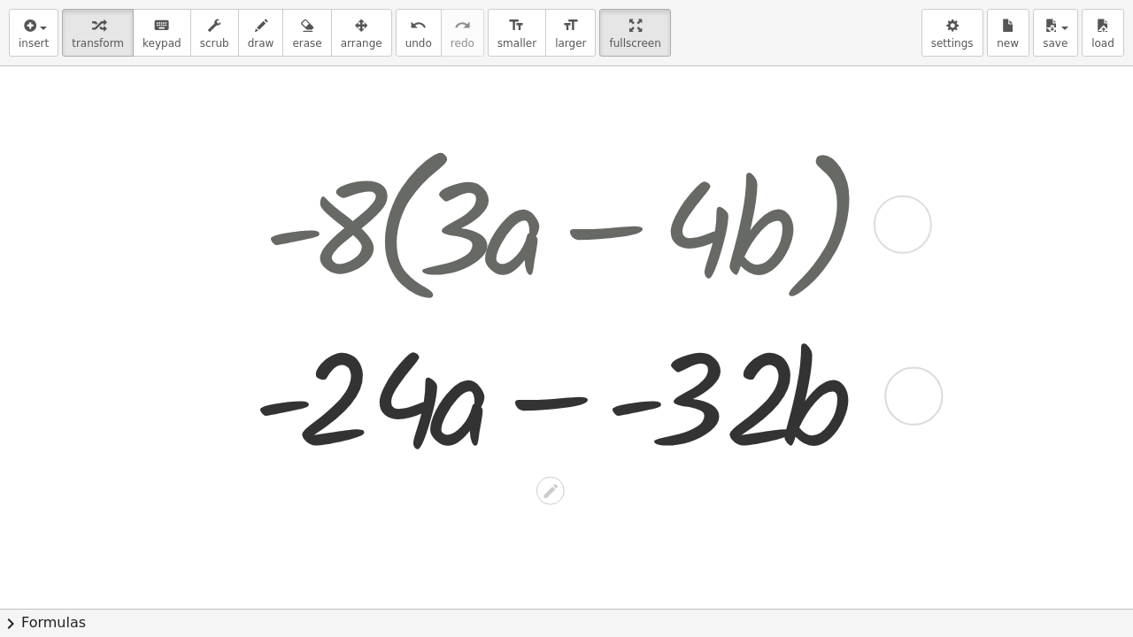
click at [582, 400] on div at bounding box center [565, 394] width 643 height 162
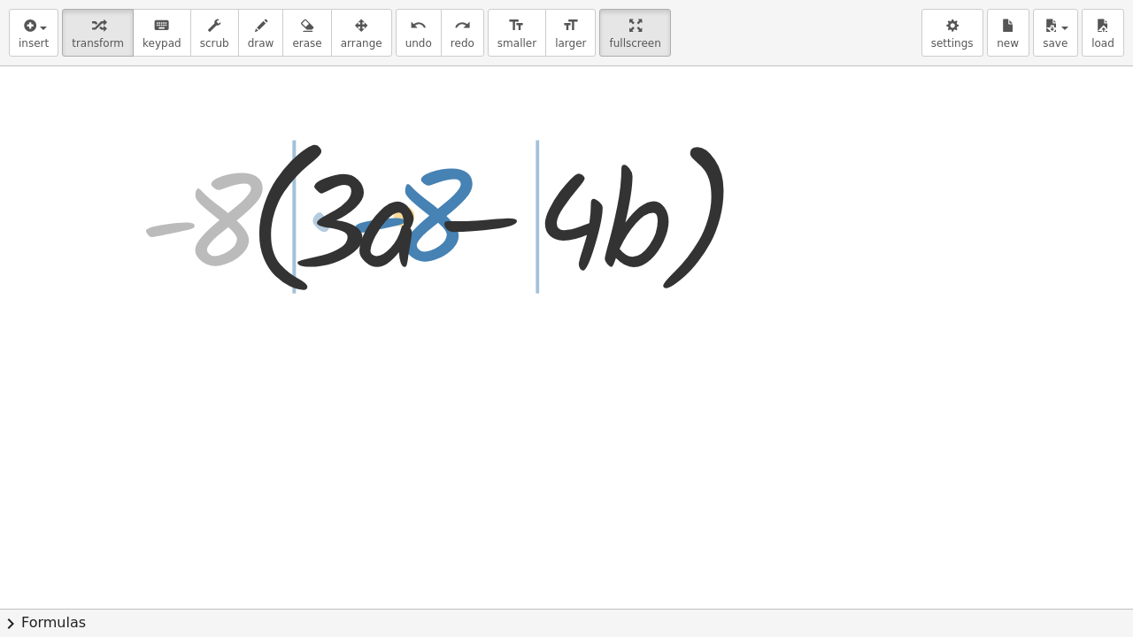
drag, startPoint x: 190, startPoint y: 227, endPoint x: 402, endPoint y: 225, distance: 211.5
click at [402, 225] on div at bounding box center [440, 214] width 621 height 181
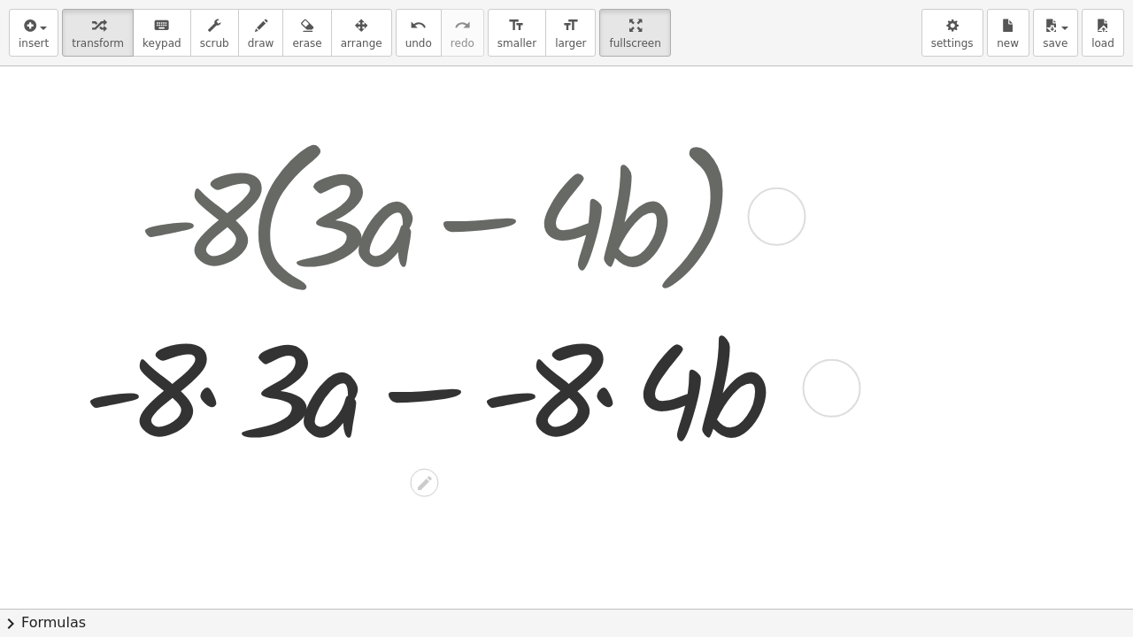
click at [244, 404] on div at bounding box center [439, 386] width 731 height 162
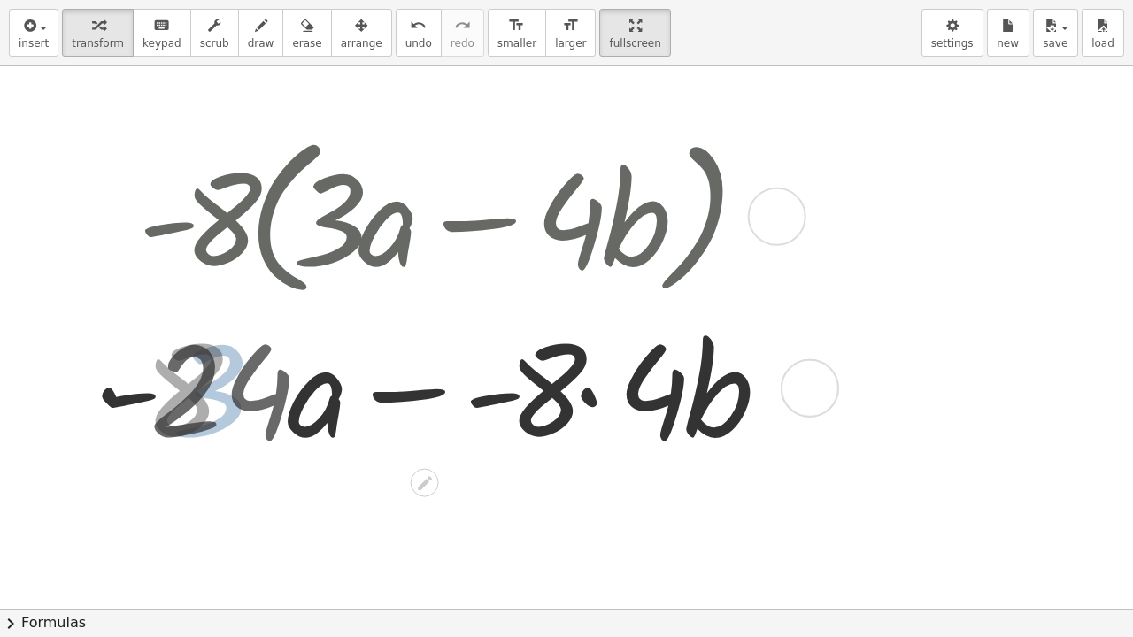
click at [449, 400] on div at bounding box center [439, 386] width 687 height 162
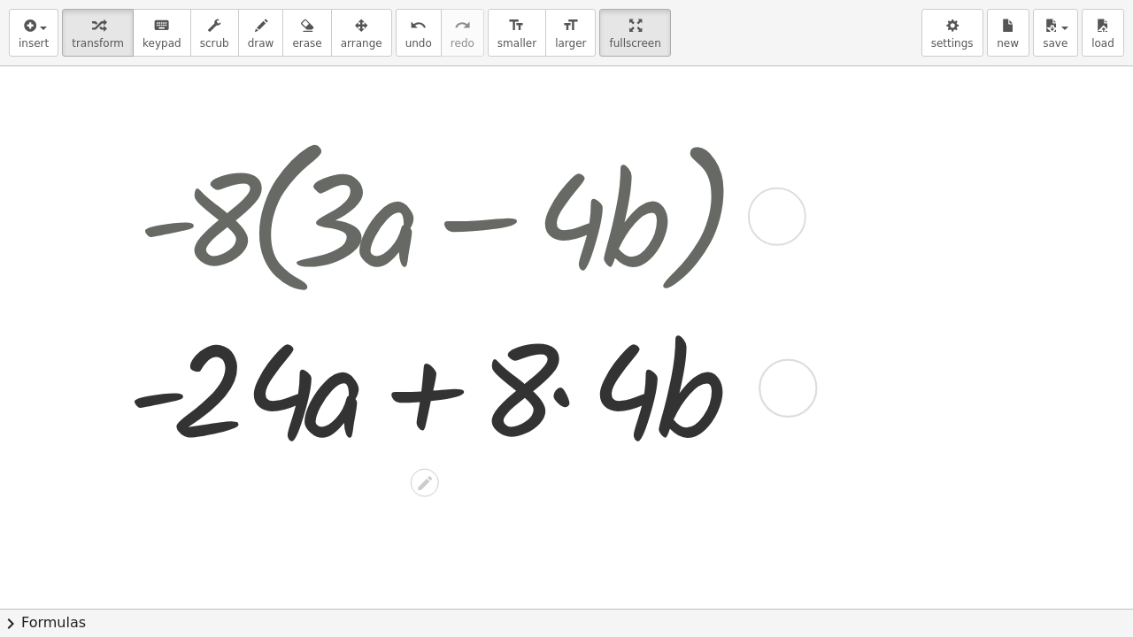
click at [586, 401] on div at bounding box center [440, 386] width 643 height 162
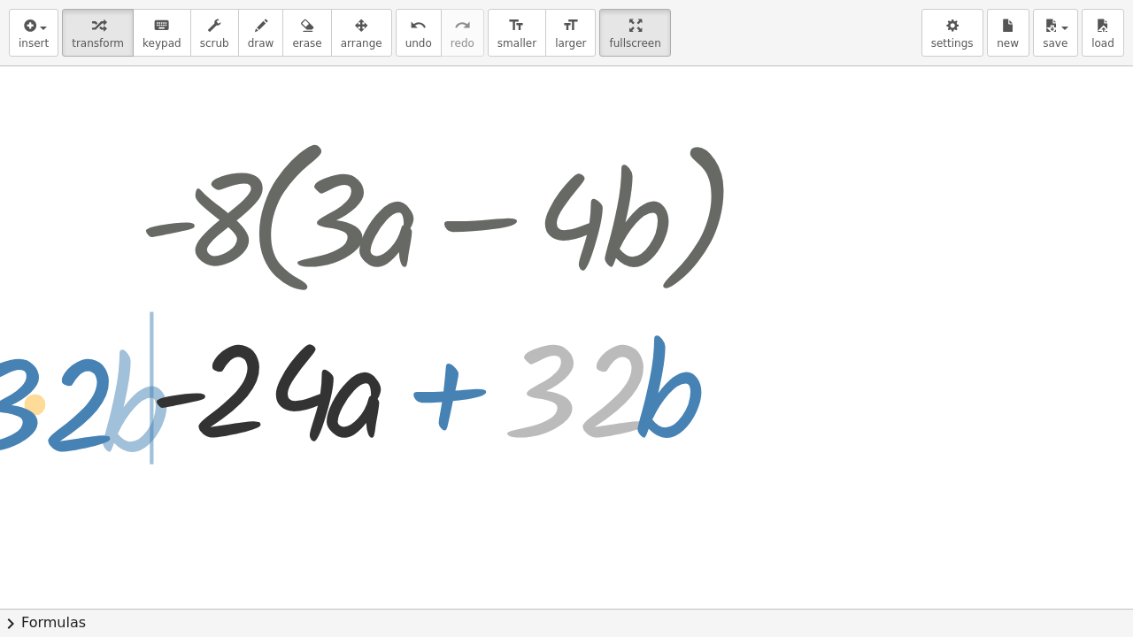
drag, startPoint x: 594, startPoint y: 385, endPoint x: 56, endPoint y: 404, distance: 538.3
click at [56, 404] on div "· - 8 · ( + · 3 · a − · 4 · b ) + · - 8 · 3 · a − · - 8 · 4 · b + · - 24 · a − …" at bounding box center [606, 608] width 1212 height 1085
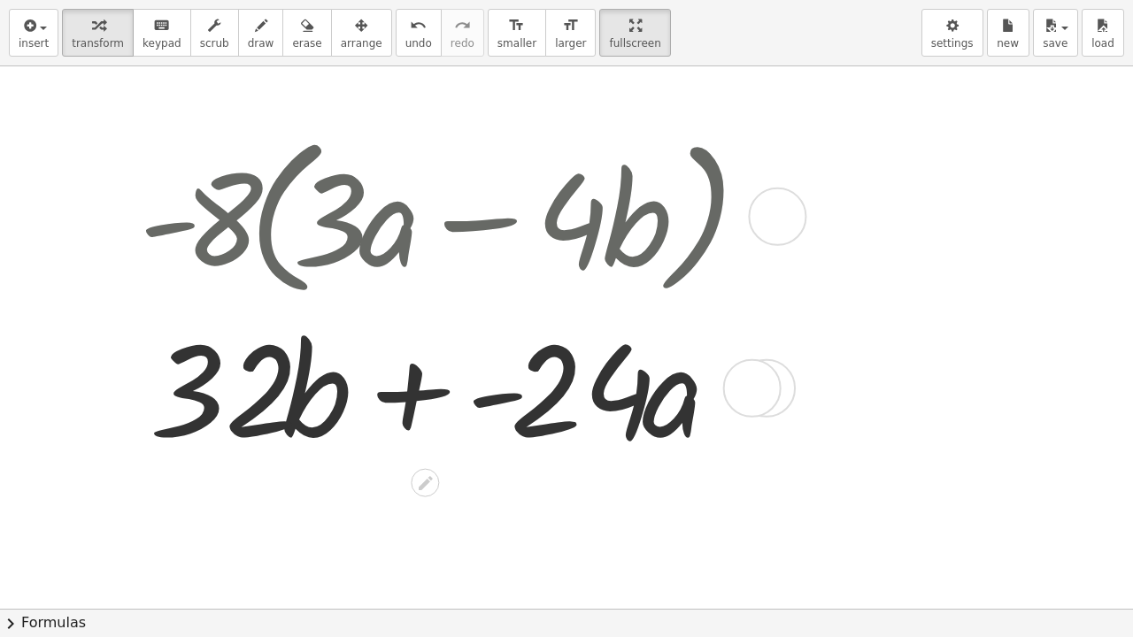
click at [446, 373] on div at bounding box center [440, 386] width 621 height 162
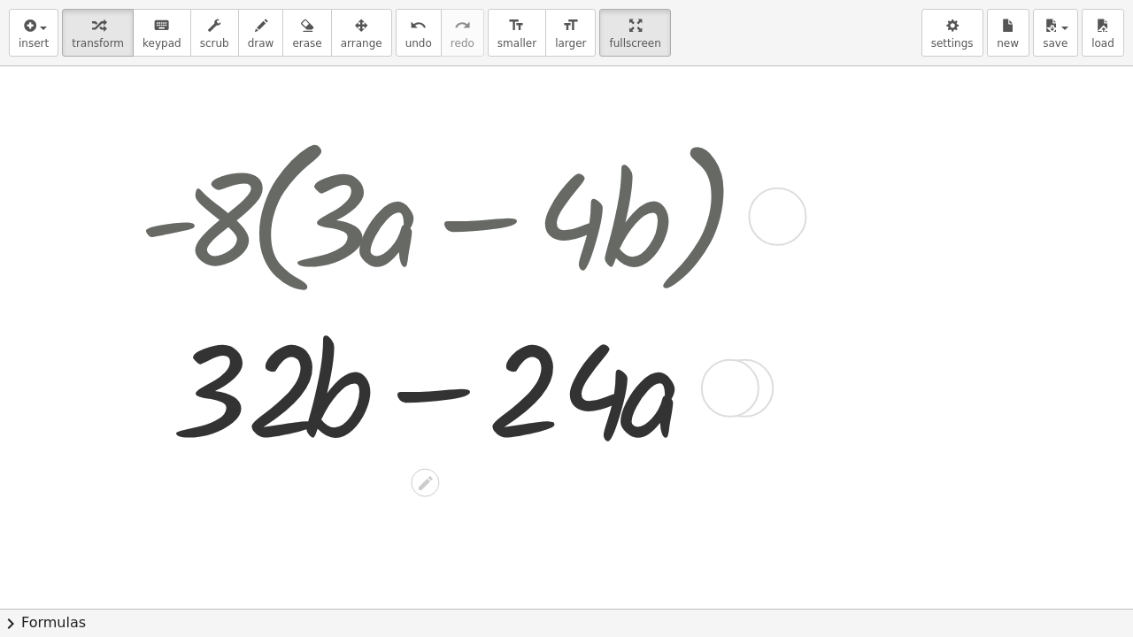
click at [511, 247] on div at bounding box center [440, 214] width 621 height 181
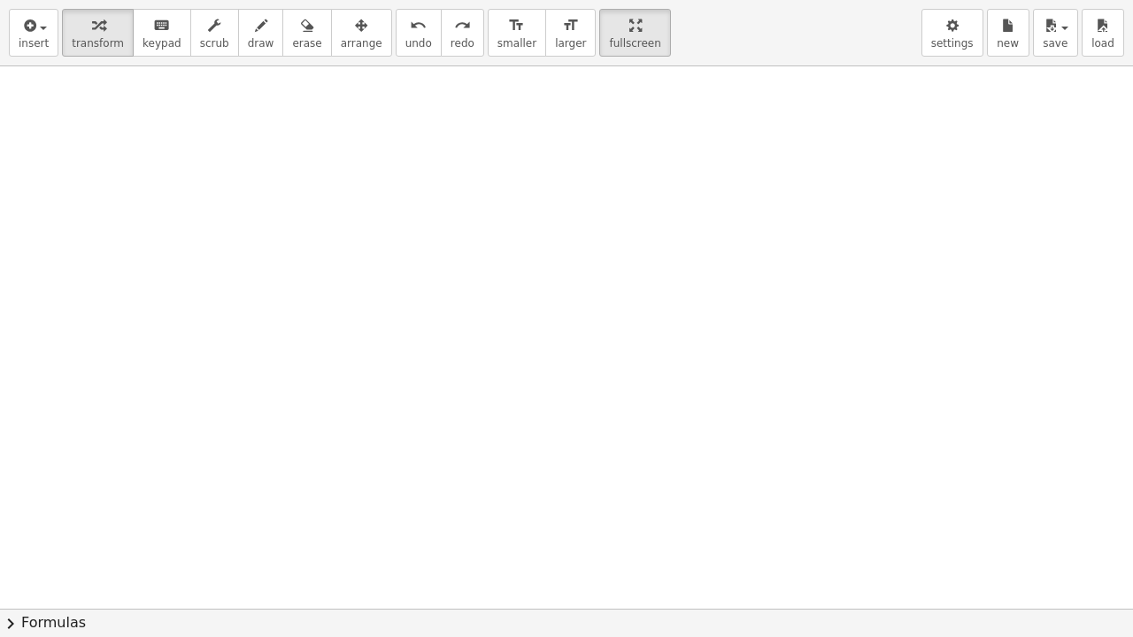
click at [55, 34] on div "insert select one: Math Expression Function Text Youtube Video Graphing Geometr…" at bounding box center [566, 33] width 1133 height 66
click at [36, 35] on div "button" at bounding box center [34, 24] width 30 height 21
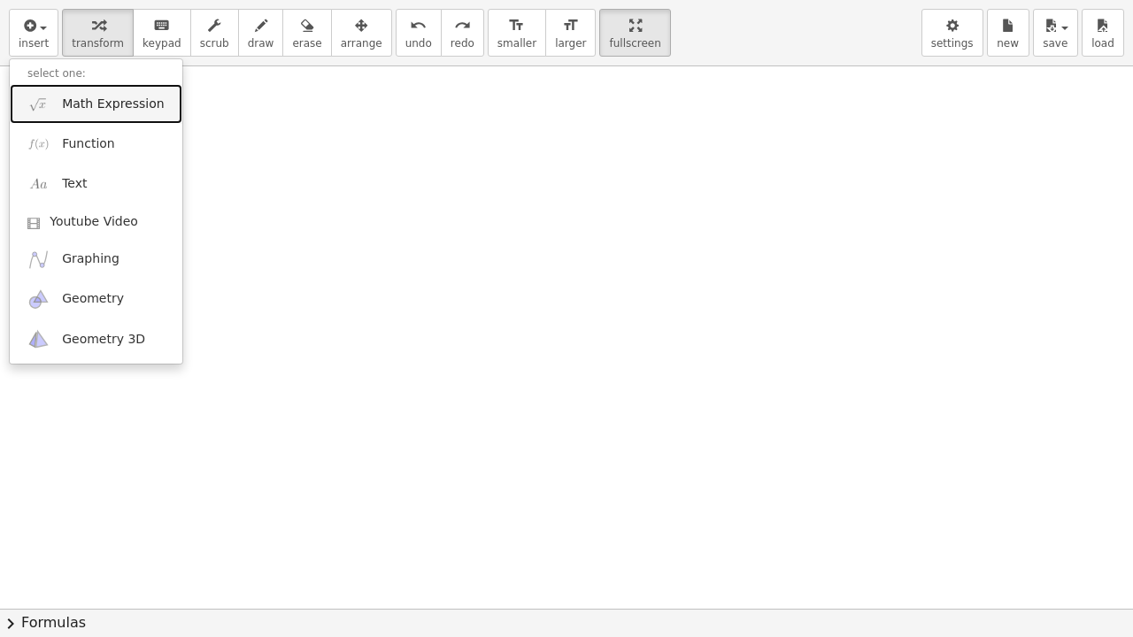
drag, startPoint x: 134, startPoint y: 97, endPoint x: 158, endPoint y: 134, distance: 44.7
click at [134, 97] on span "Math Expression" at bounding box center [113, 105] width 102 height 18
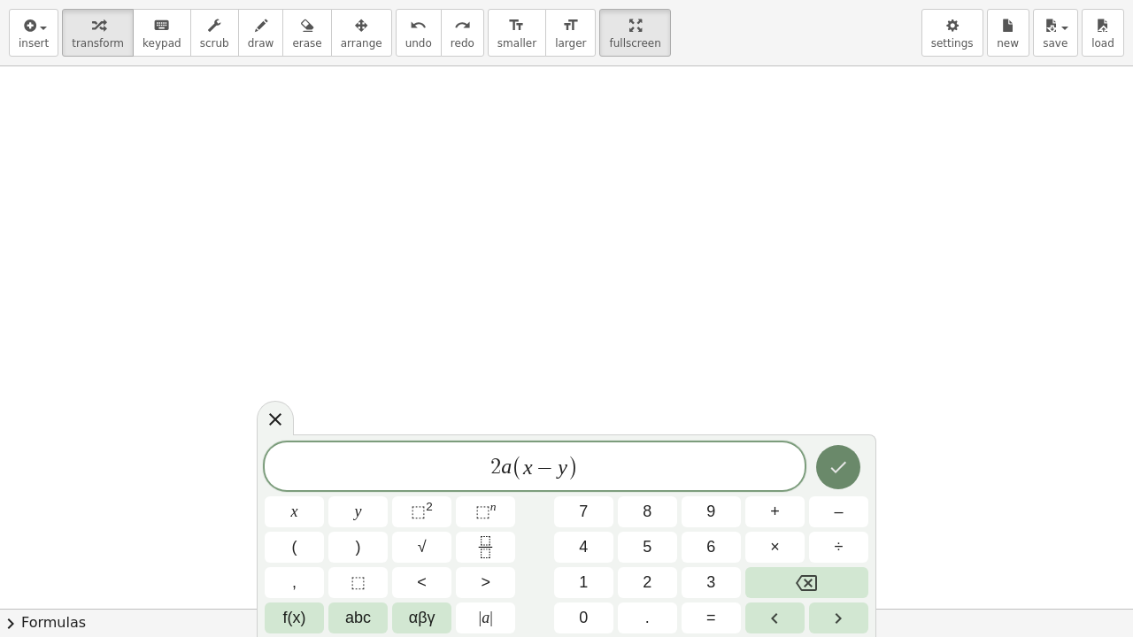
click at [845, 467] on icon "Done" at bounding box center [837, 467] width 21 height 21
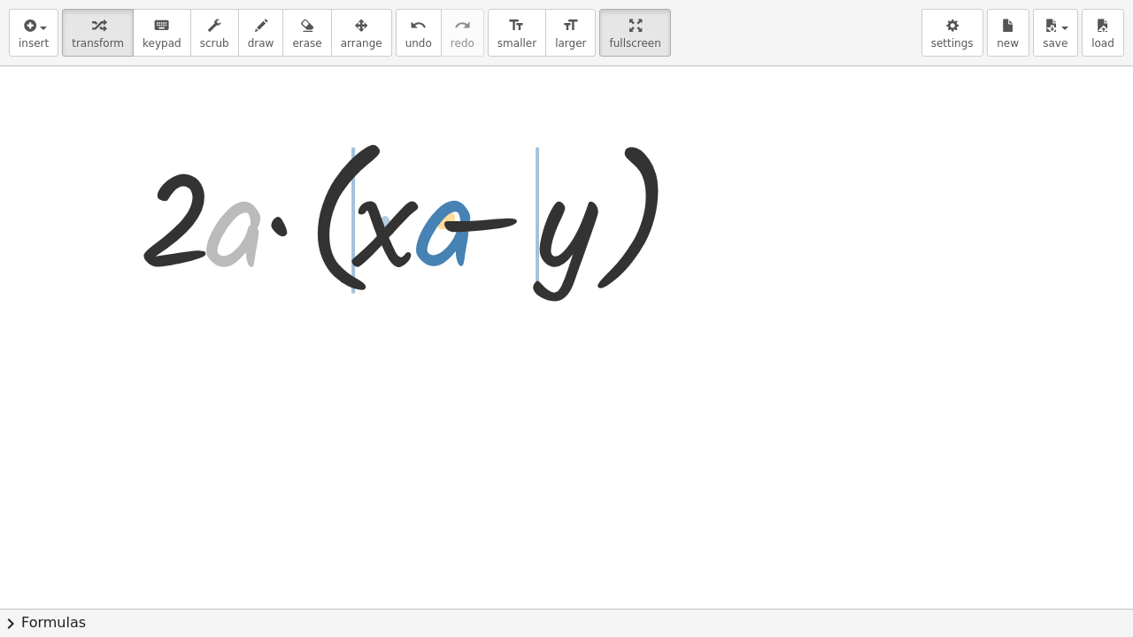
drag, startPoint x: 252, startPoint y: 227, endPoint x: 460, endPoint y: 230, distance: 208.0
click at [460, 230] on div at bounding box center [407, 214] width 555 height 181
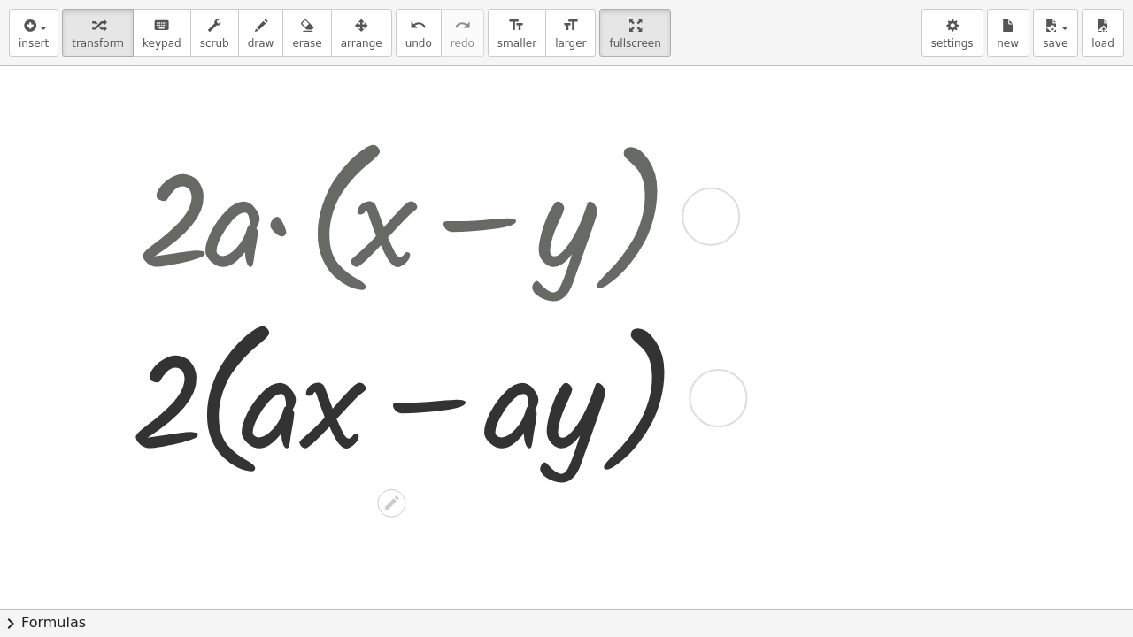
click at [172, 238] on div at bounding box center [407, 214] width 570 height 181
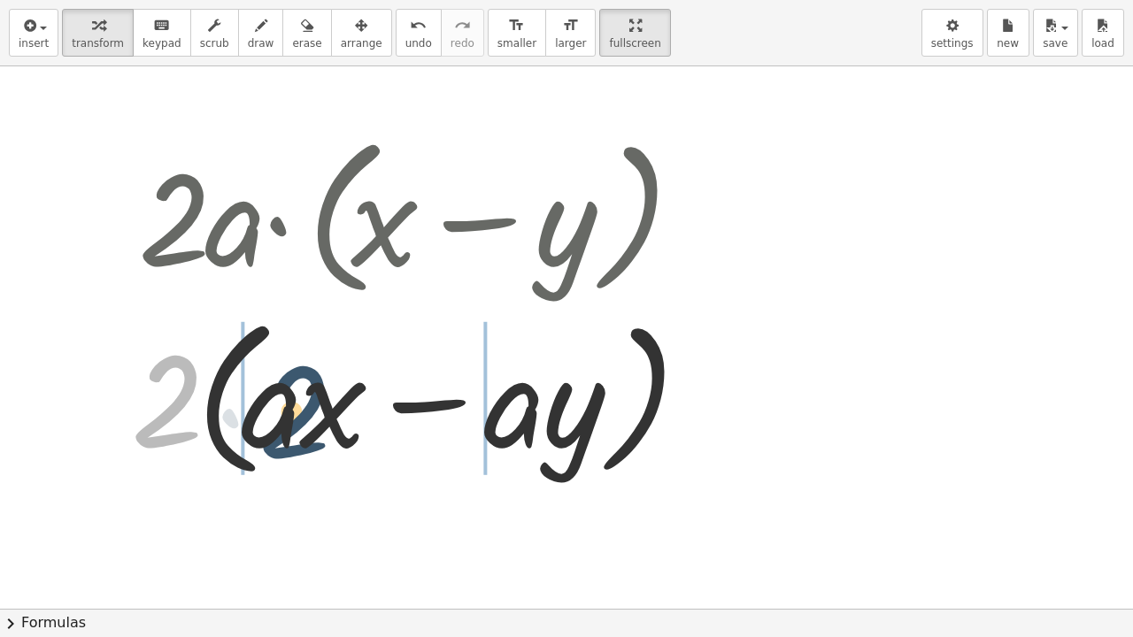
drag, startPoint x: 178, startPoint y: 417, endPoint x: 315, endPoint y: 435, distance: 138.4
click at [315, 435] on div at bounding box center [407, 395] width 570 height 181
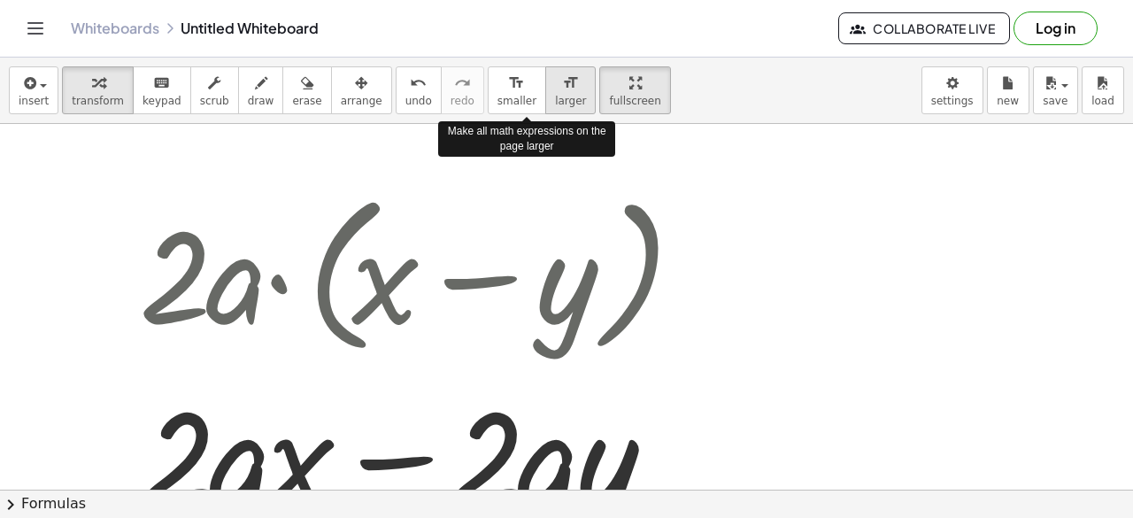
click at [547, 89] on button "format_size larger" at bounding box center [570, 90] width 50 height 48
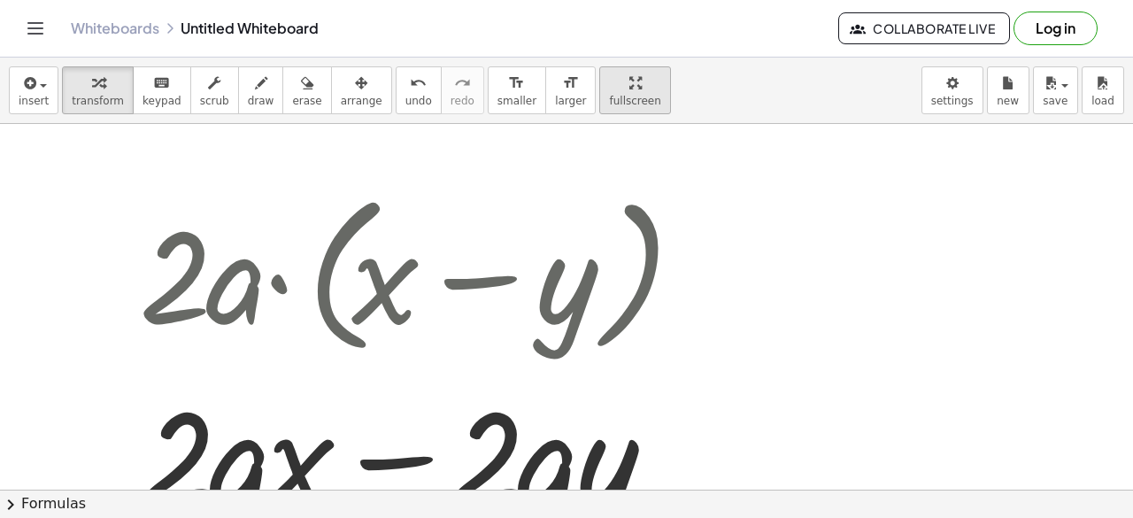
click at [609, 106] on span "fullscreen" at bounding box center [634, 101] width 51 height 12
drag, startPoint x: 596, startPoint y: 104, endPoint x: 596, endPoint y: 181, distance: 77.0
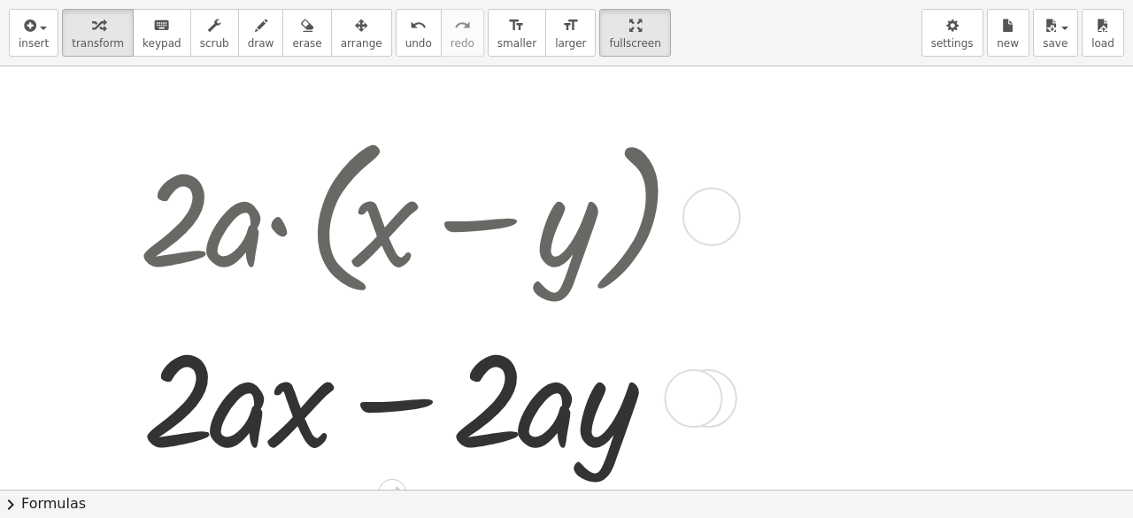
click at [596, 181] on div "insert select one: Math Expression Function Text Youtube Video Graphing Geometr…" at bounding box center [566, 259] width 1133 height 518
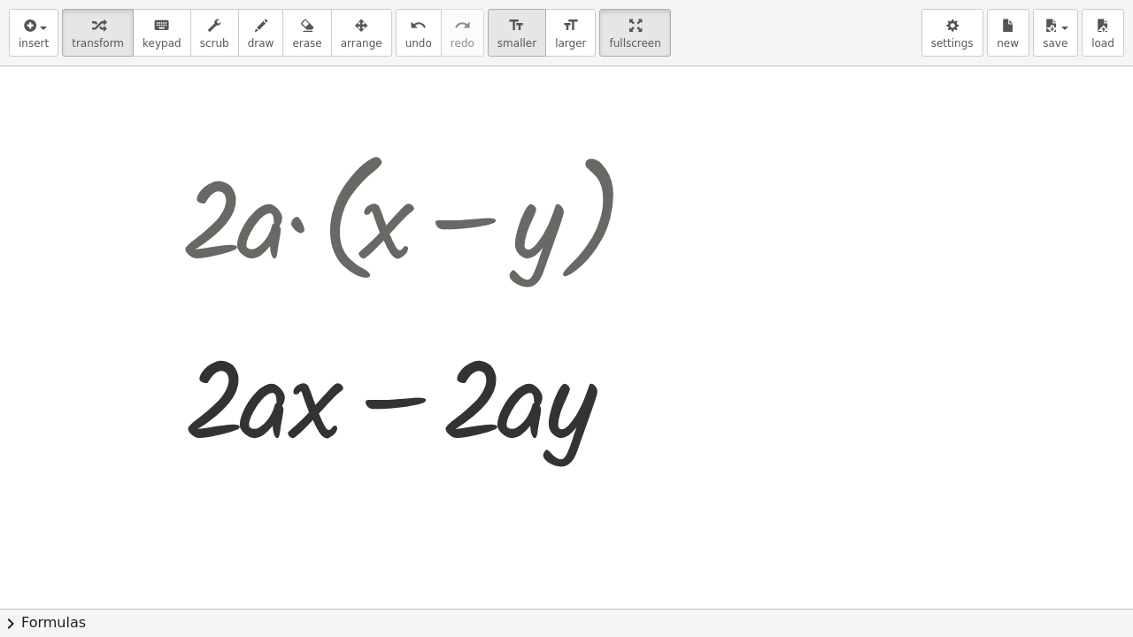
click at [497, 27] on div "format_size" at bounding box center [516, 24] width 39 height 21
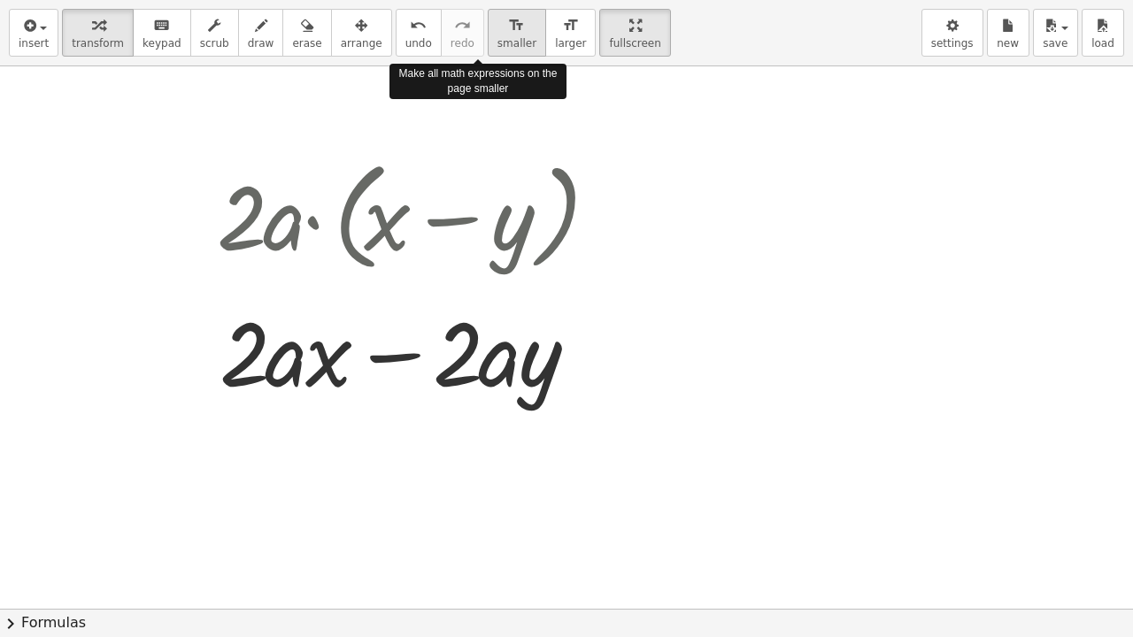
click at [497, 27] on div "format_size" at bounding box center [516, 24] width 39 height 21
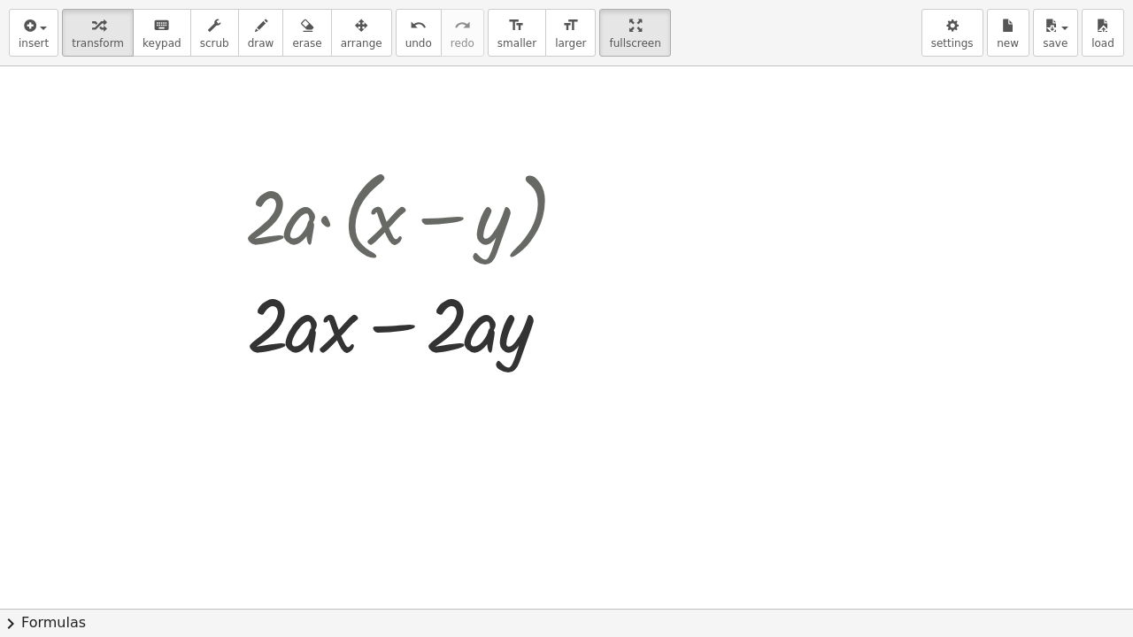
click at [853, 287] on div at bounding box center [606, 608] width 1212 height 1085
click at [341, 50] on span "arrange" at bounding box center [362, 43] width 42 height 12
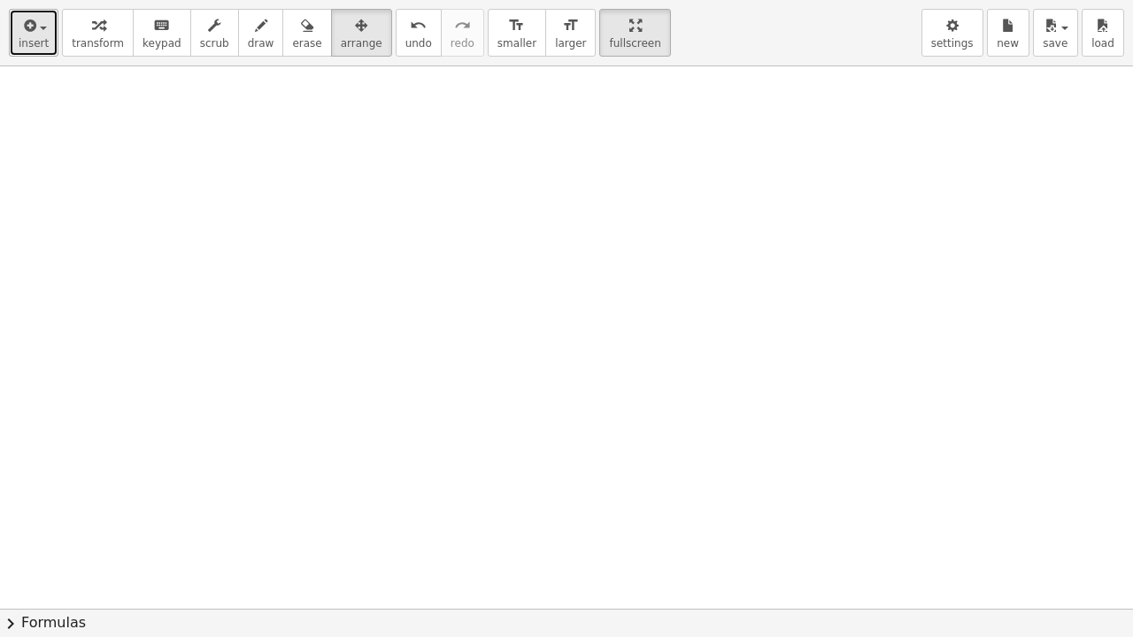
click at [32, 35] on icon "button" at bounding box center [28, 25] width 16 height 21
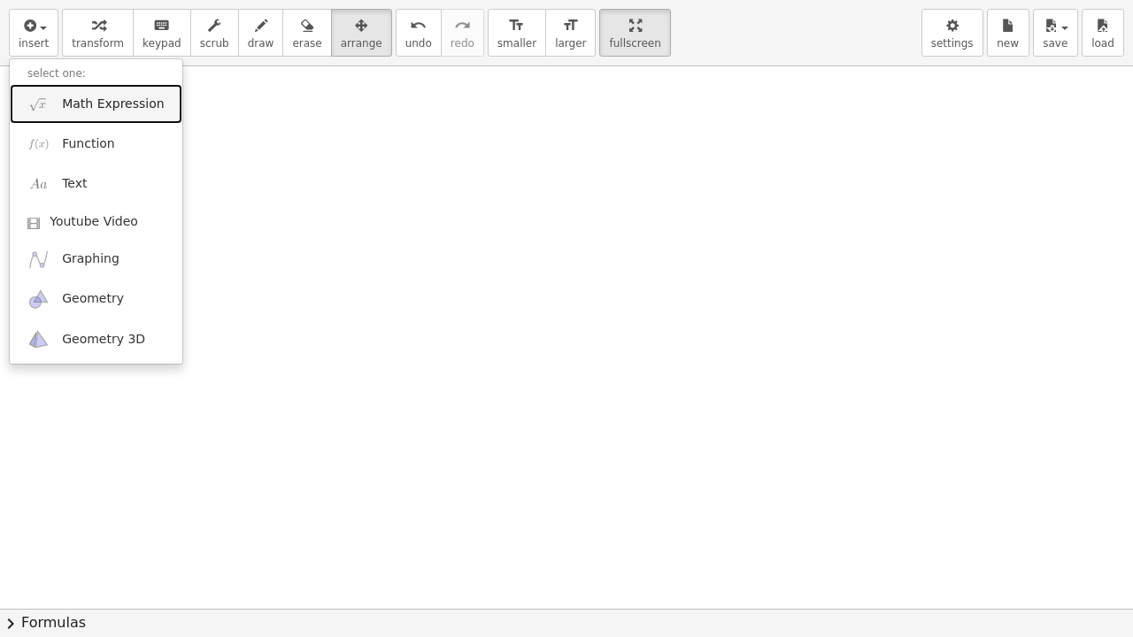
click at [127, 98] on span "Math Expression" at bounding box center [113, 105] width 102 height 18
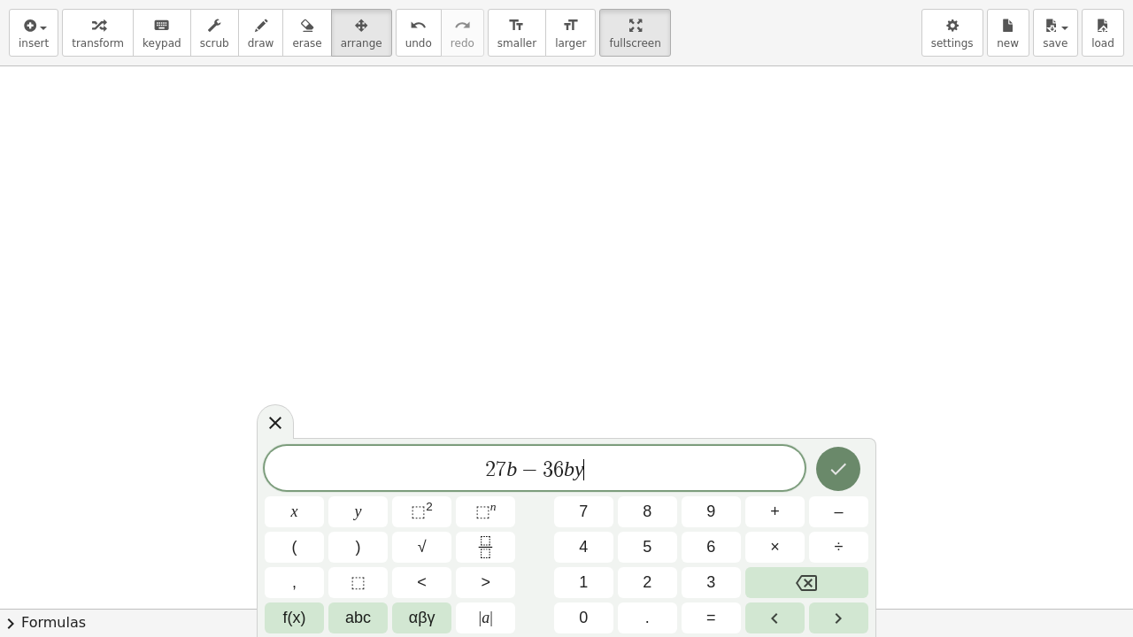
click at [841, 471] on icon "Done" at bounding box center [837, 468] width 21 height 21
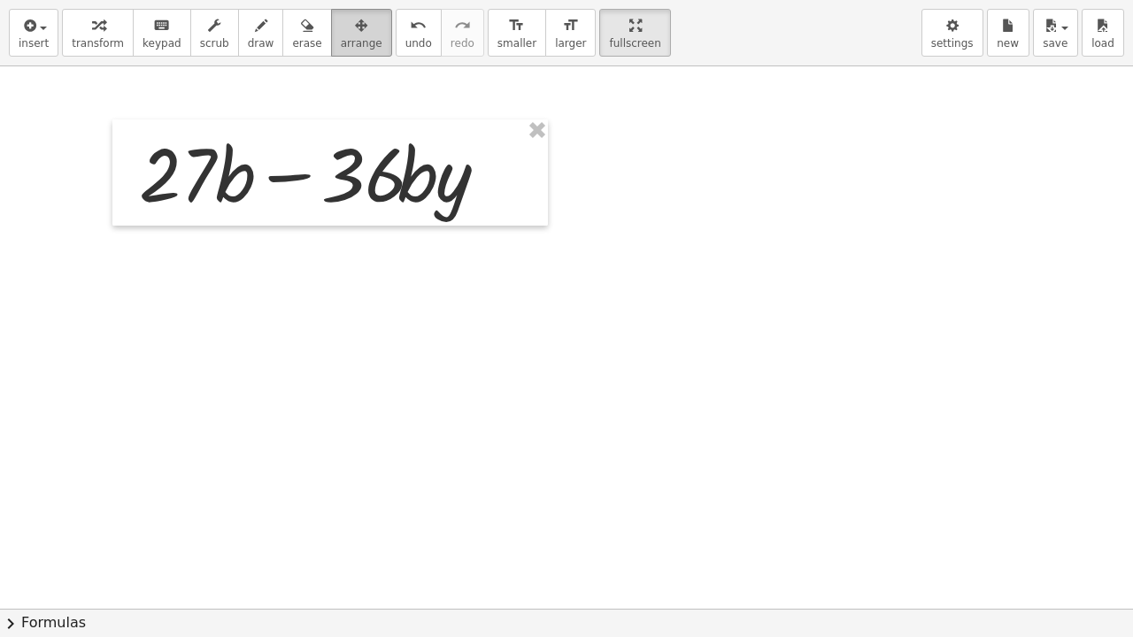
click at [341, 45] on span "arrange" at bounding box center [362, 43] width 42 height 12
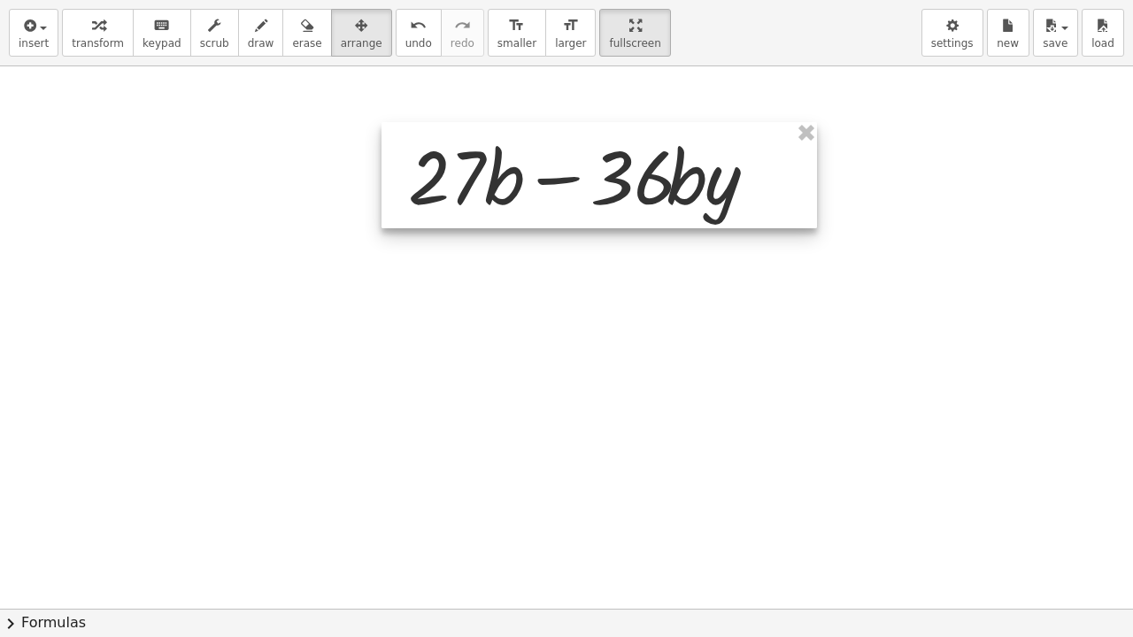
drag, startPoint x: 365, startPoint y: 196, endPoint x: 622, endPoint y: 193, distance: 257.5
click at [622, 193] on div at bounding box center [598, 175] width 435 height 106
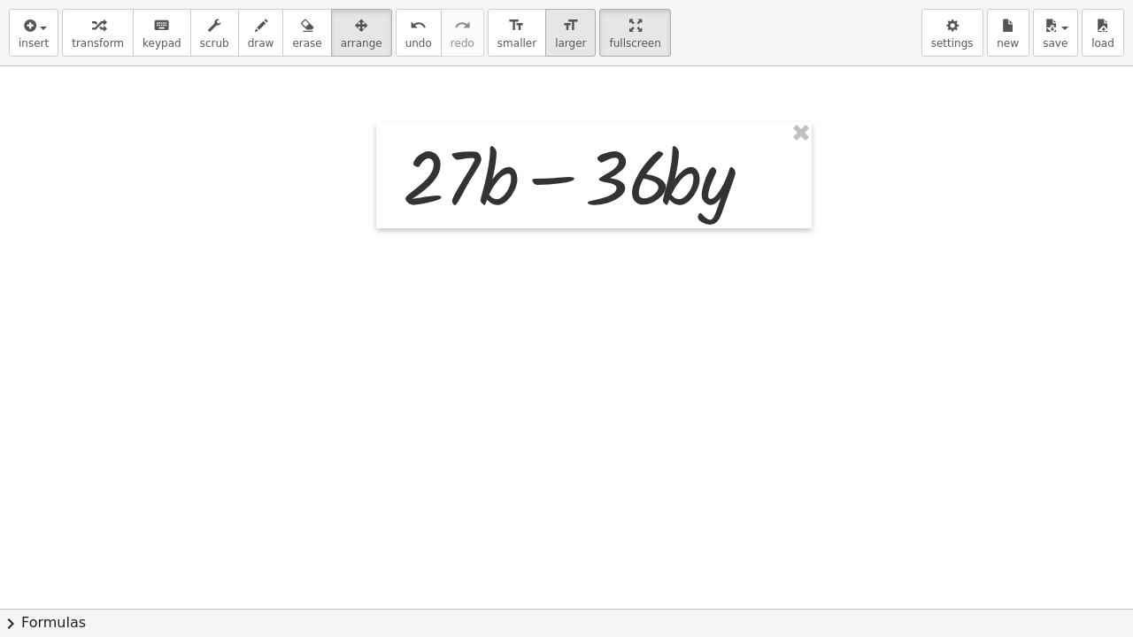
click at [545, 34] on button "format_size larger" at bounding box center [570, 33] width 50 height 48
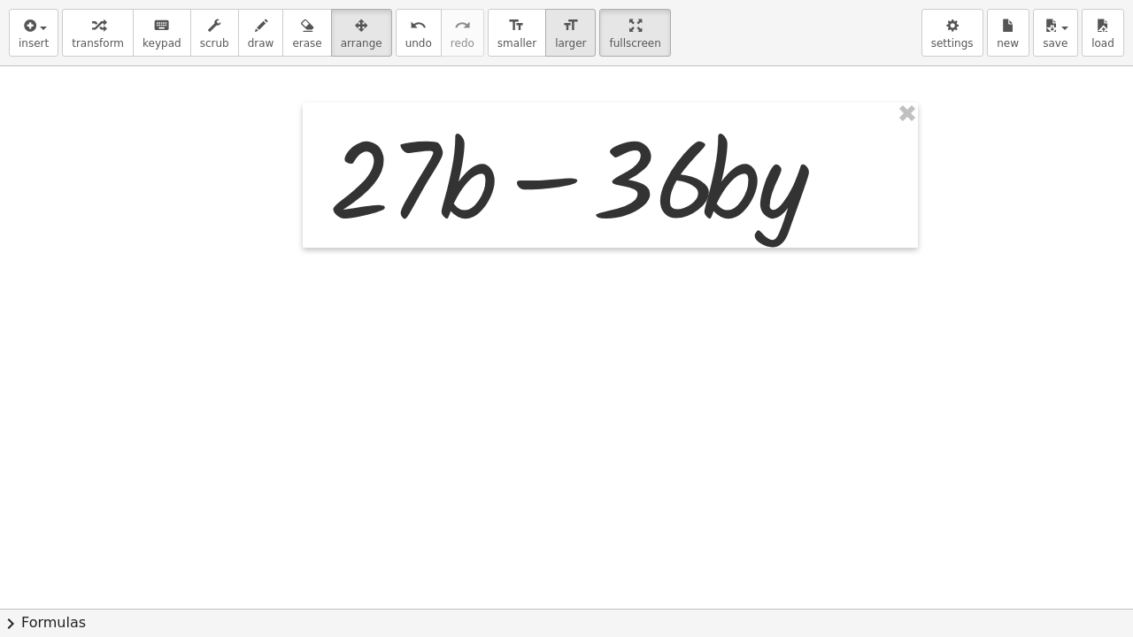
click at [545, 34] on button "format_size larger" at bounding box center [570, 33] width 50 height 48
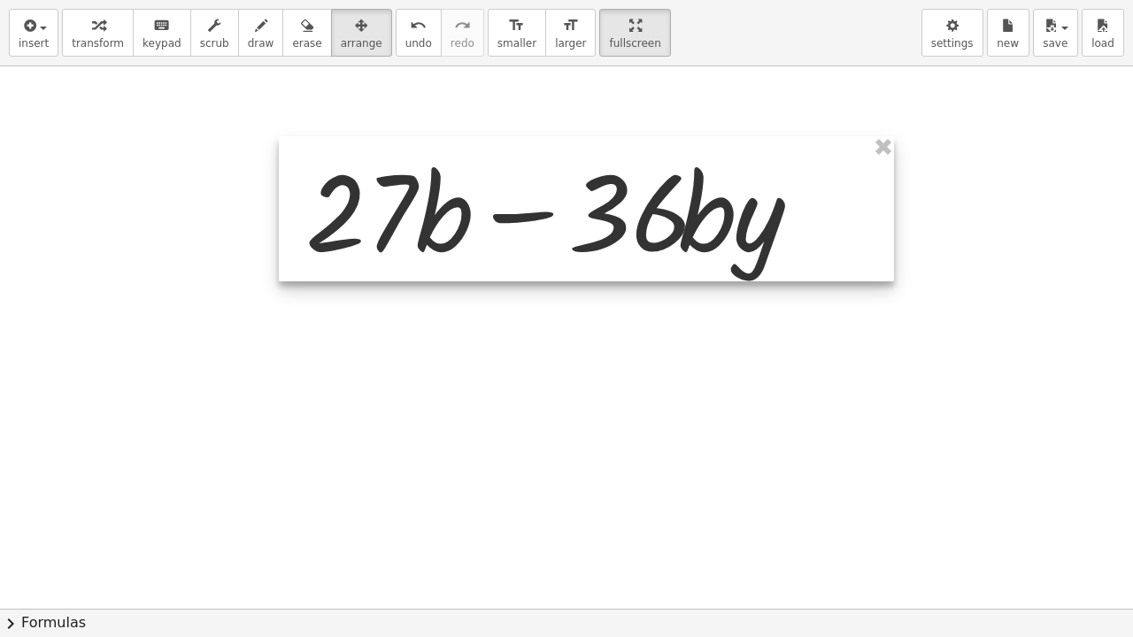
drag, startPoint x: 677, startPoint y: 244, endPoint x: 615, endPoint y: 237, distance: 62.3
click at [650, 278] on div at bounding box center [586, 208] width 615 height 145
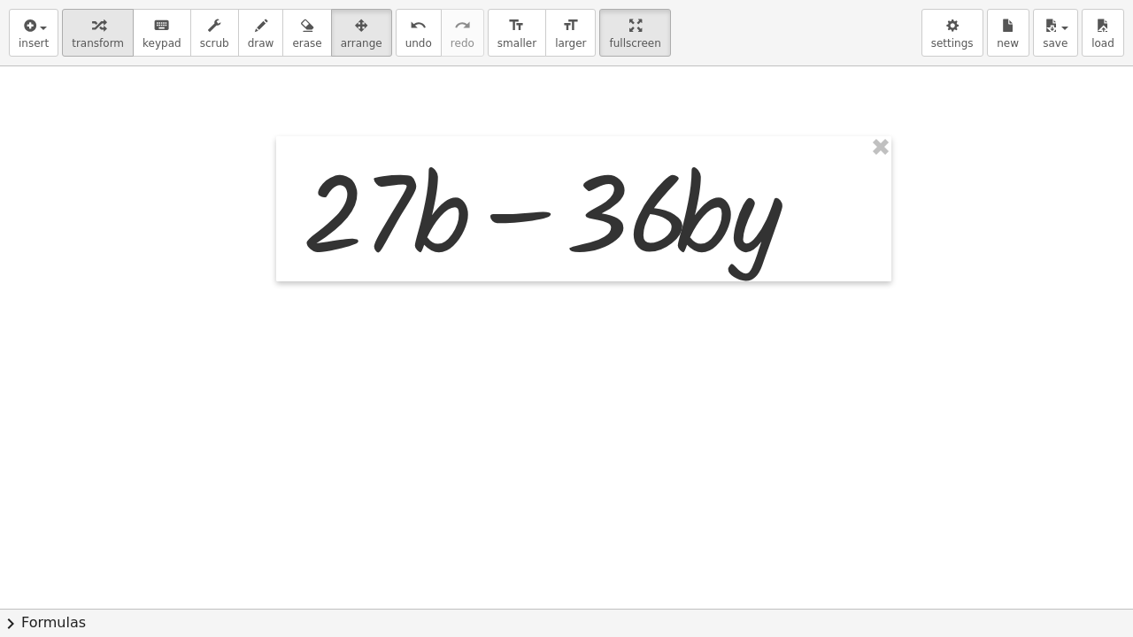
click at [72, 32] on div "button" at bounding box center [98, 24] width 52 height 21
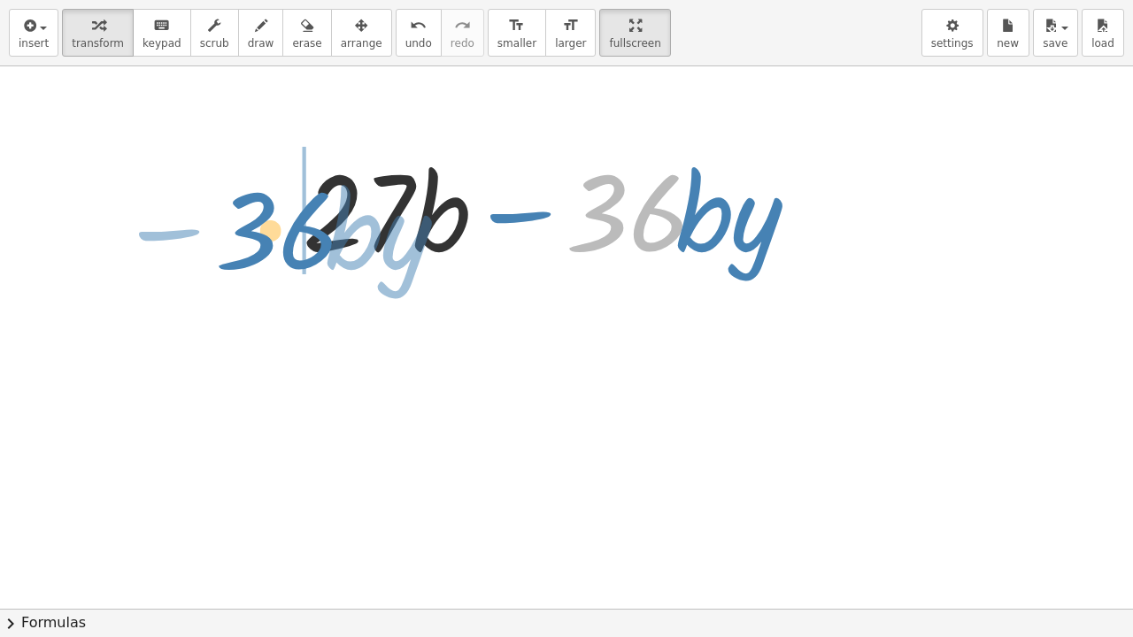
drag, startPoint x: 634, startPoint y: 212, endPoint x: 285, endPoint y: 230, distance: 349.1
click at [285, 230] on div "· 36 − · b · y + · 27 · b − · 36 · b · y" at bounding box center [583, 208] width 615 height 145
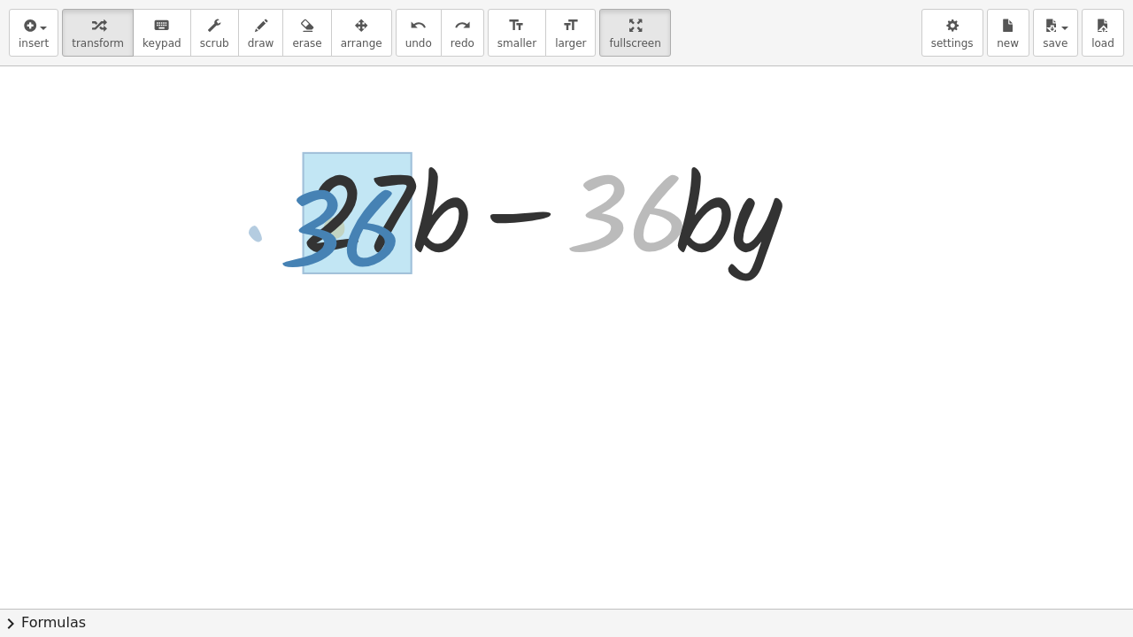
drag, startPoint x: 580, startPoint y: 217, endPoint x: 334, endPoint y: 231, distance: 246.4
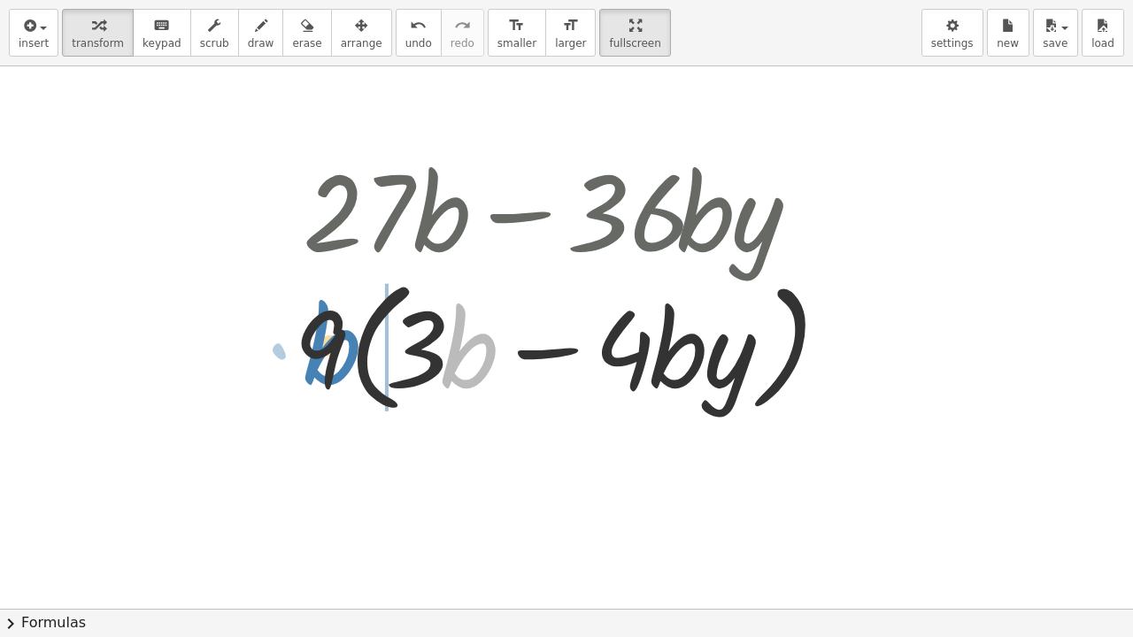
drag, startPoint x: 477, startPoint y: 379, endPoint x: 340, endPoint y: 375, distance: 137.2
click at [340, 375] on div at bounding box center [559, 345] width 549 height 152
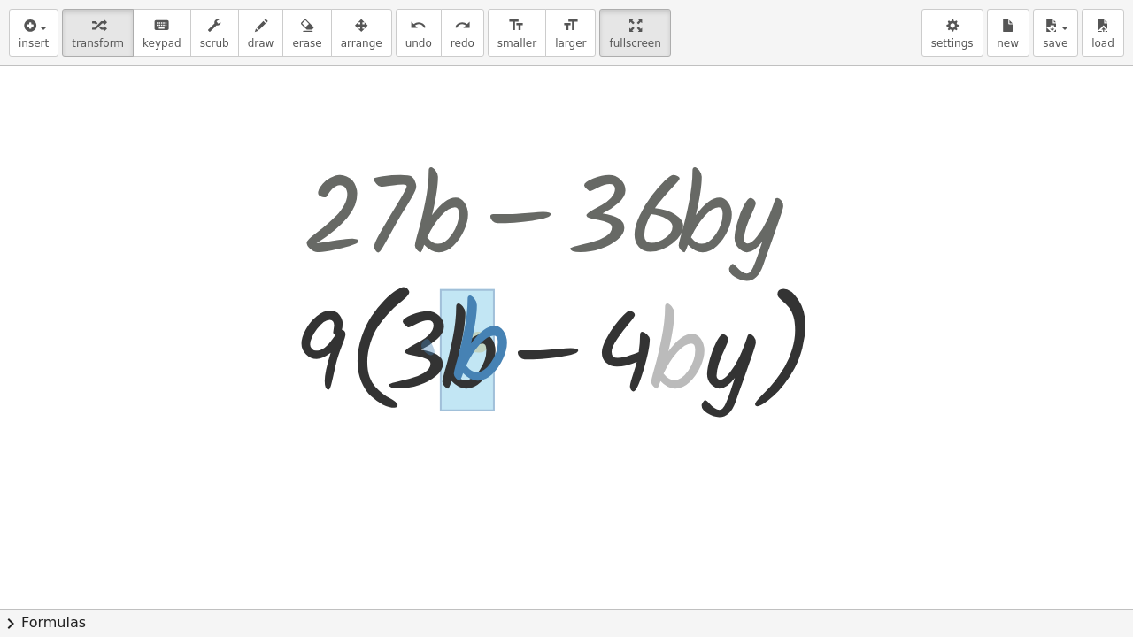
drag, startPoint x: 665, startPoint y: 372, endPoint x: 469, endPoint y: 365, distance: 196.5
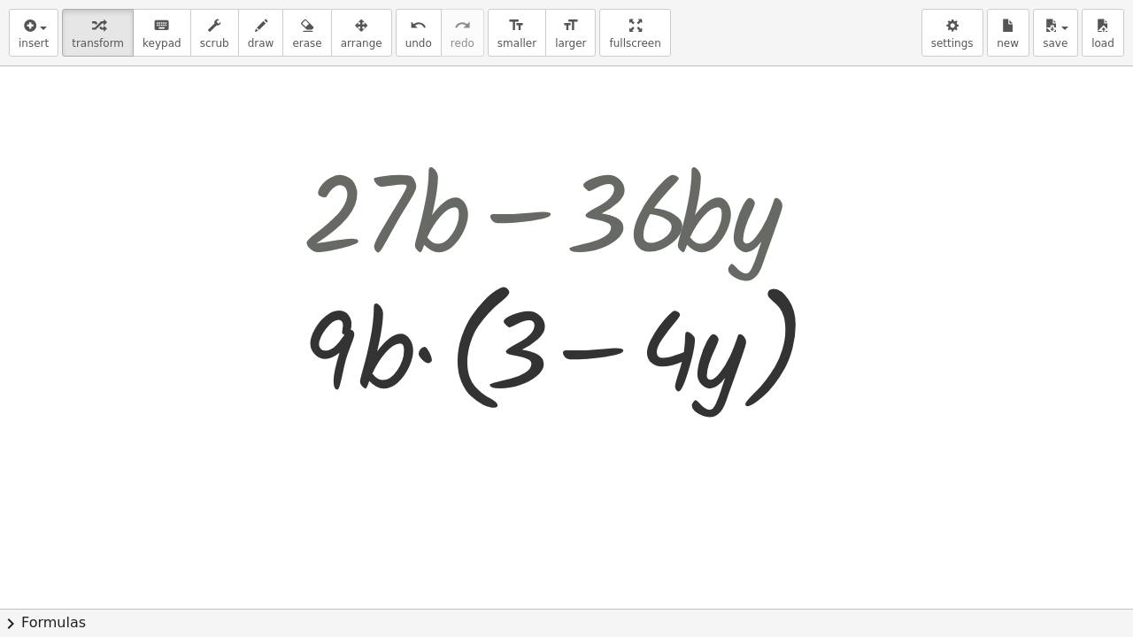
drag, startPoint x: 582, startPoint y: 37, endPoint x: 582, endPoint y: -40, distance: 77.0
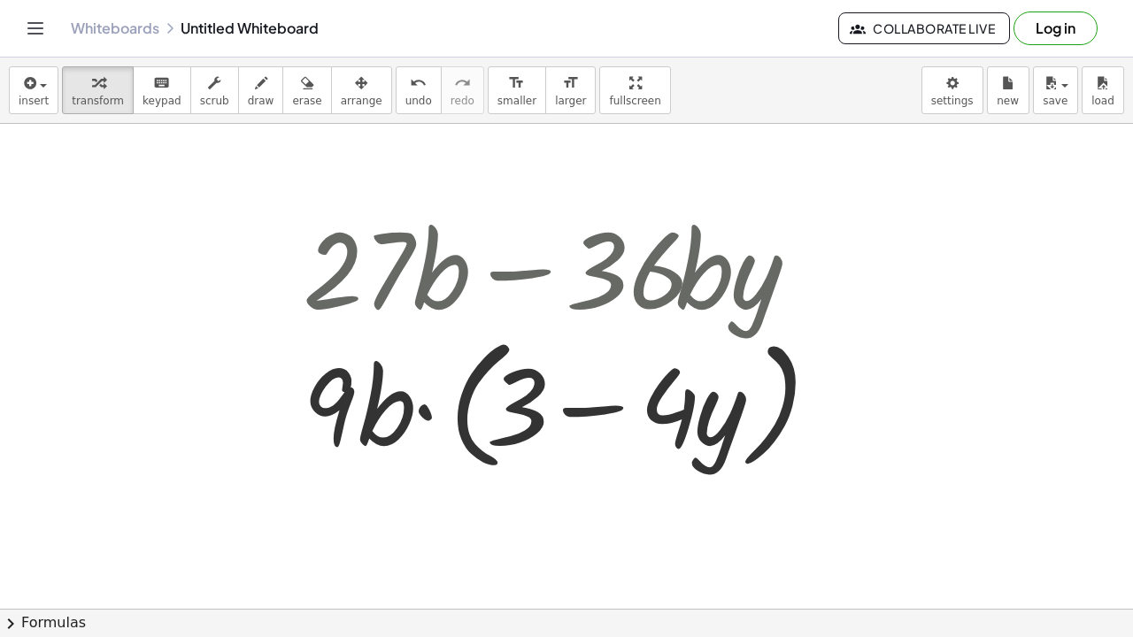
click at [582, 0] on html "Graspable Math Activities Get Started Activity Bank Assigned Work Classes White…" at bounding box center [566, 318] width 1133 height 637
